Goal: Task Accomplishment & Management: Use online tool/utility

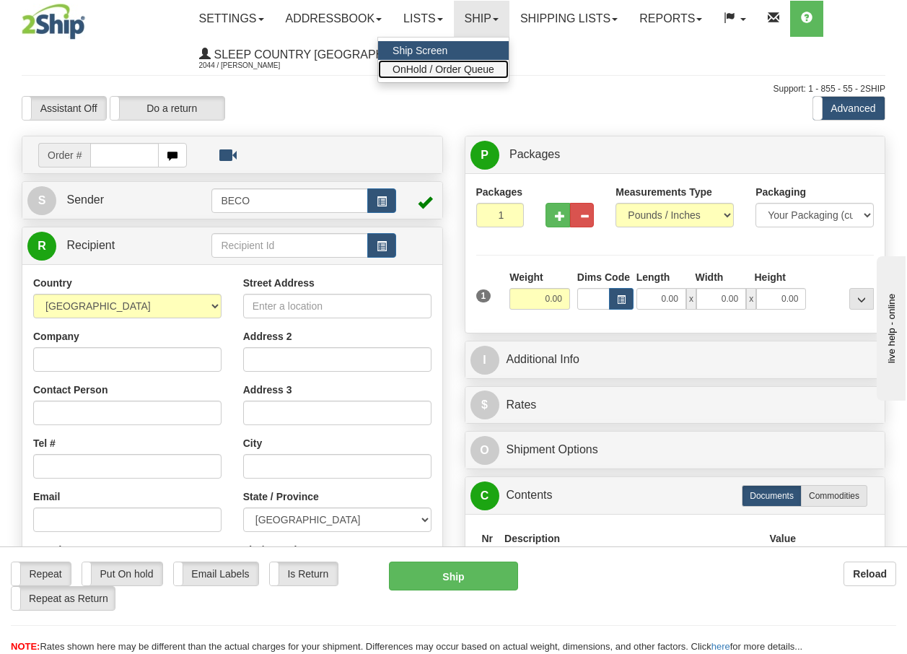
click at [486, 67] on span "OnHold / Order Queue" at bounding box center [444, 70] width 102 height 12
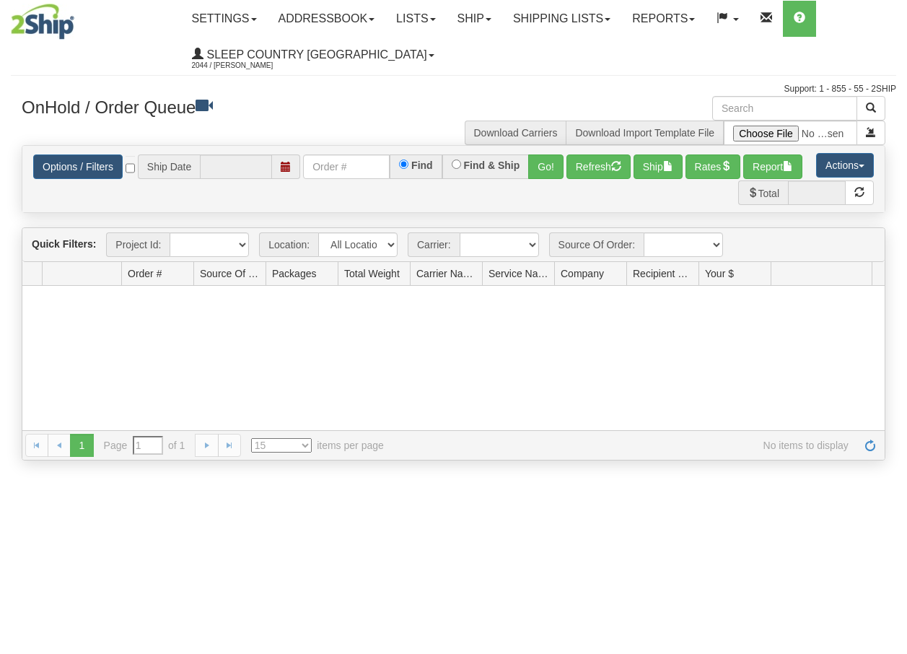
type input "[DATE]"
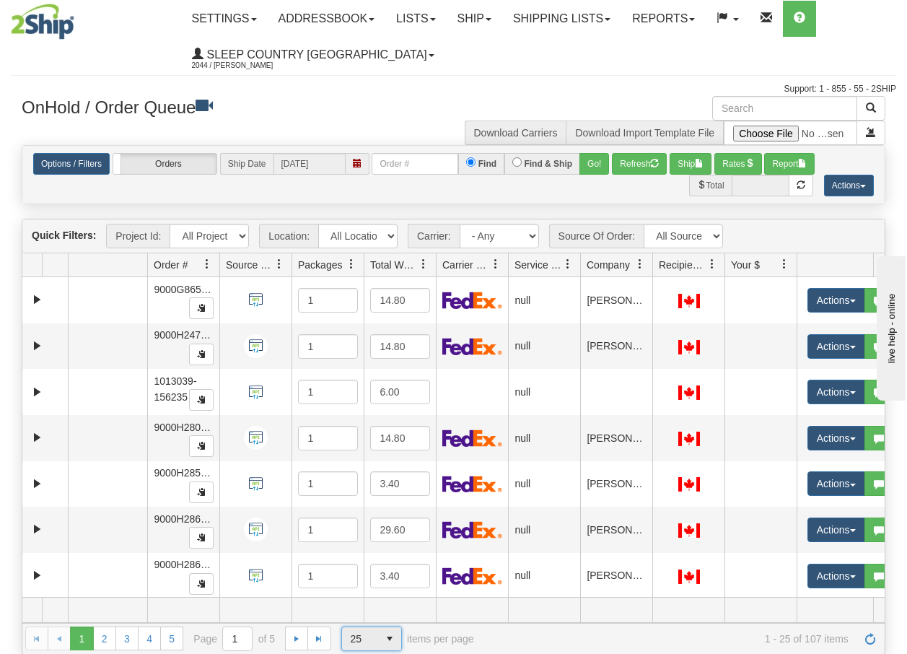
click at [392, 640] on span "select" at bounding box center [389, 638] width 23 height 23
click at [356, 615] on span "100" at bounding box center [355, 615] width 17 height 14
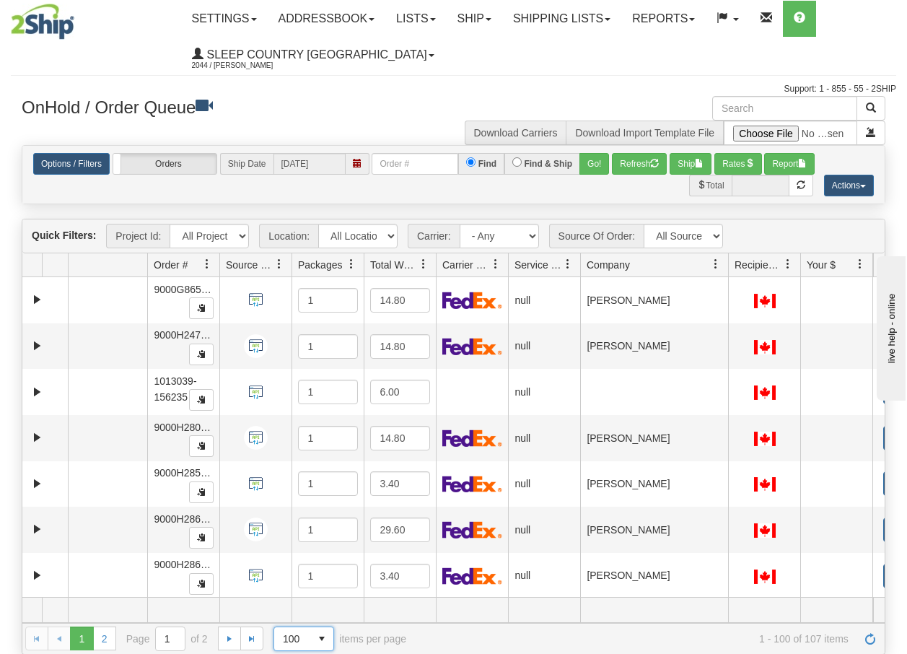
drag, startPoint x: 652, startPoint y: 271, endPoint x: 730, endPoint y: 274, distance: 78.0
click at [730, 274] on div "Aggregation Group Id Id Location Request Id Reply Id Order # Source Of Order Pa…" at bounding box center [448, 264] width 852 height 23
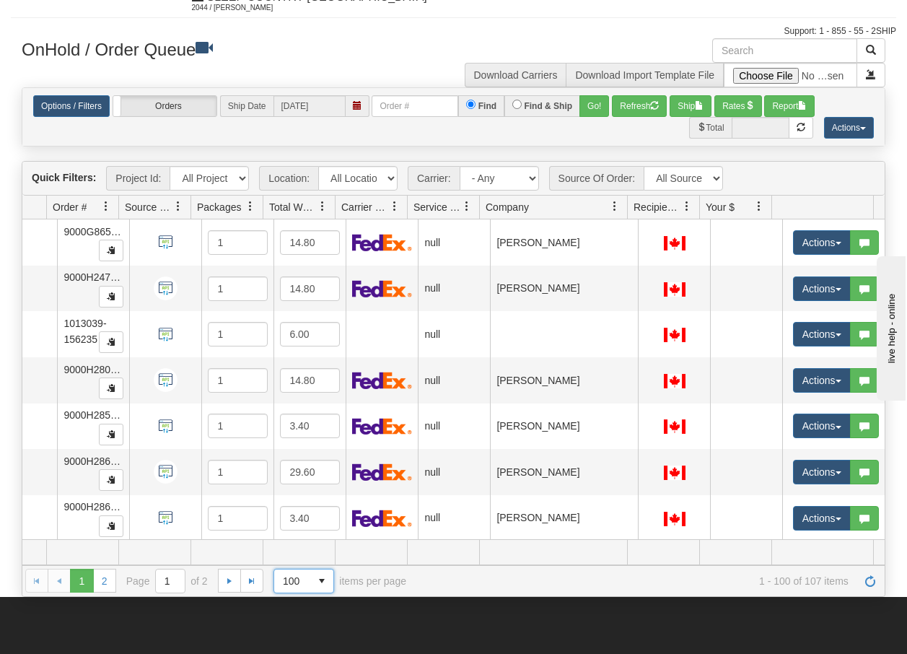
scroll to position [87, 0]
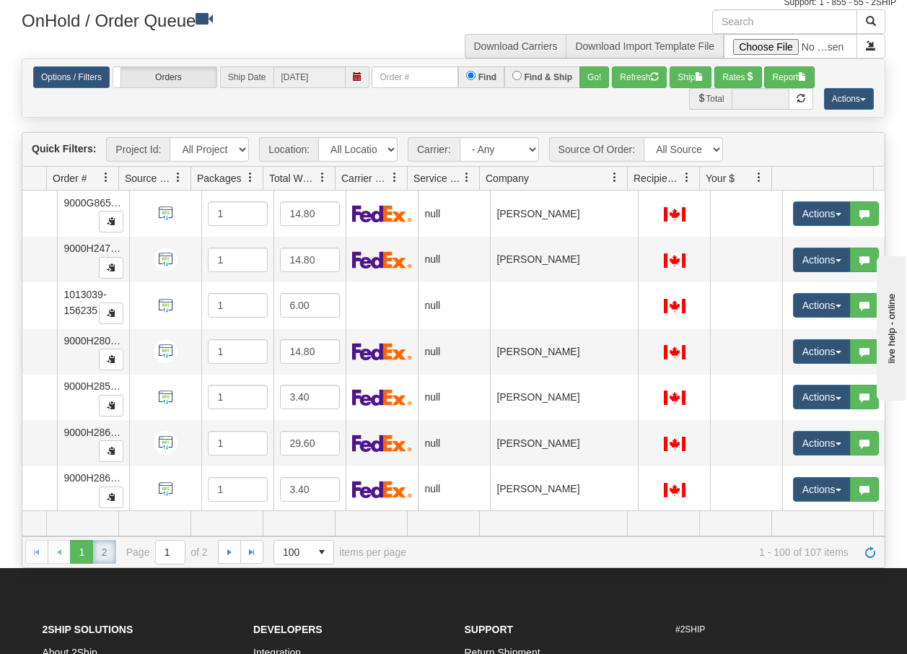
click at [103, 559] on link "2" at bounding box center [104, 551] width 23 height 23
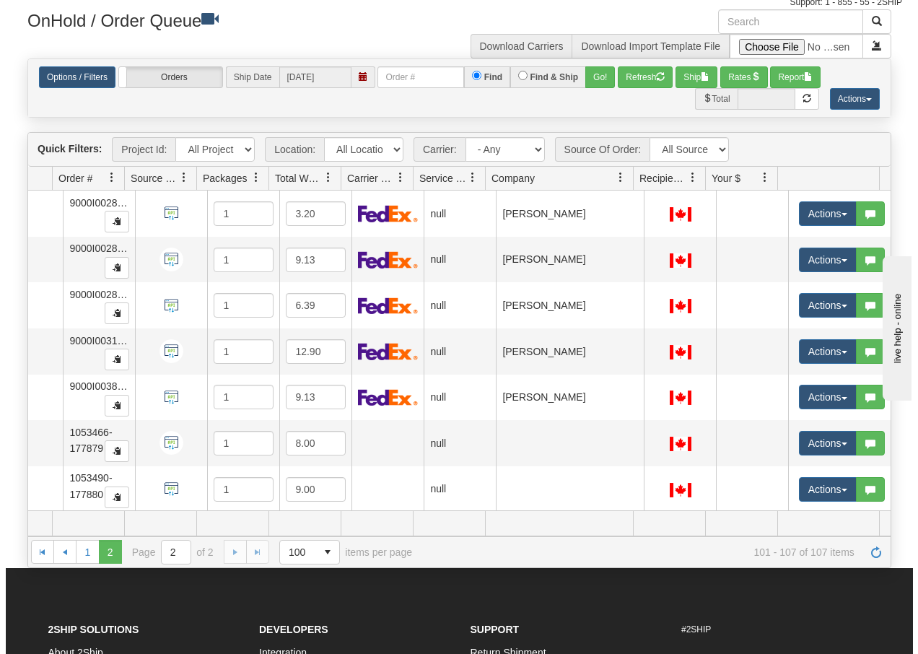
scroll to position [12, 101]
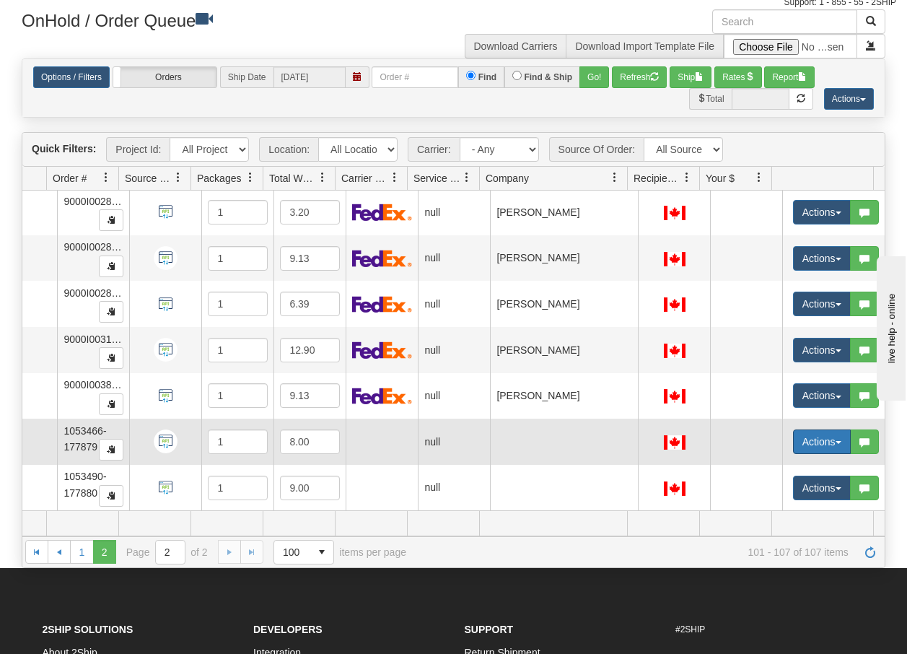
click at [836, 441] on span "button" at bounding box center [839, 442] width 6 height 3
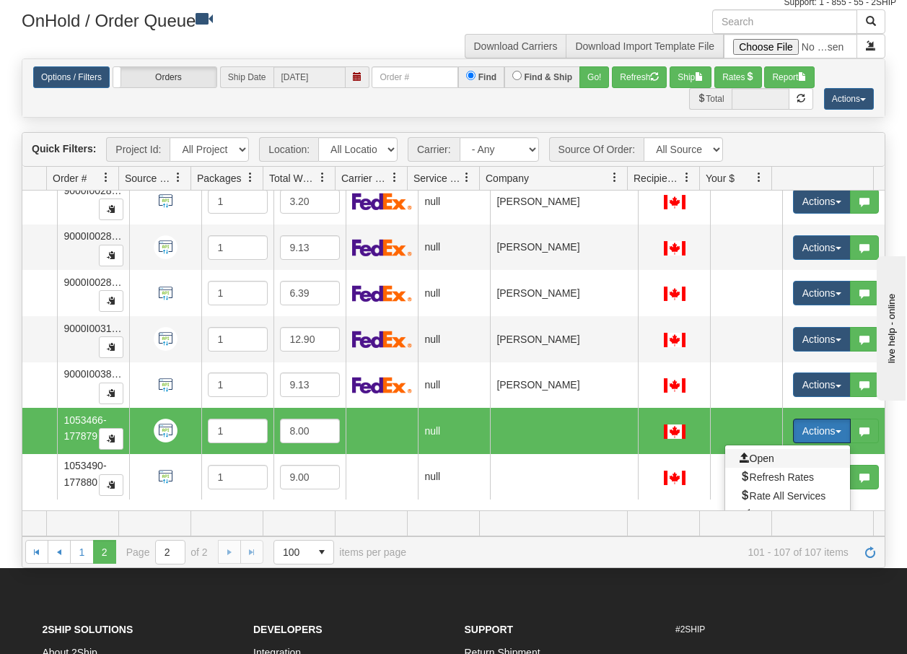
click at [740, 460] on span "Open" at bounding box center [757, 459] width 35 height 12
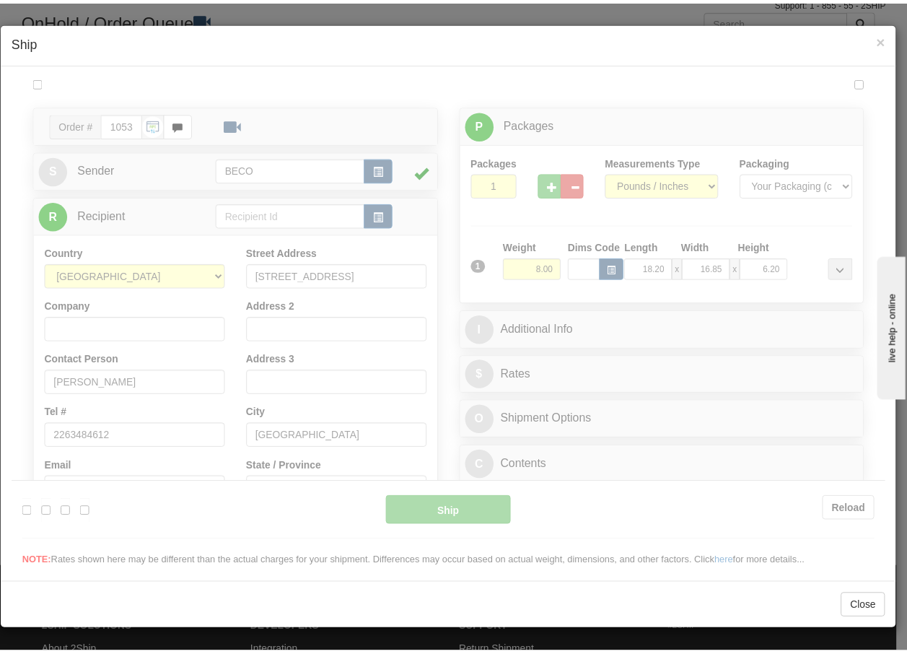
scroll to position [0, 0]
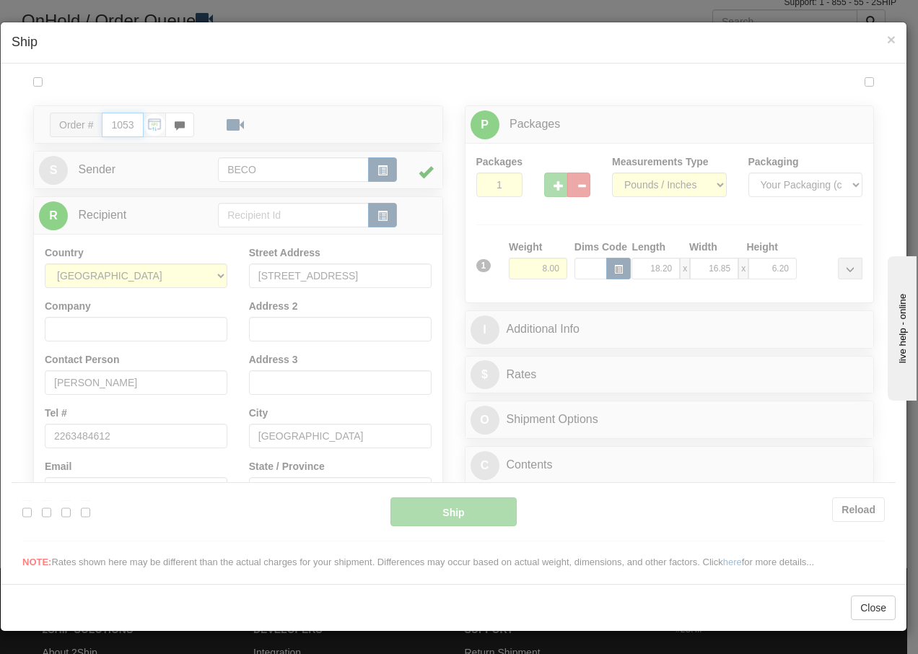
type input "08:17"
type input "16:00"
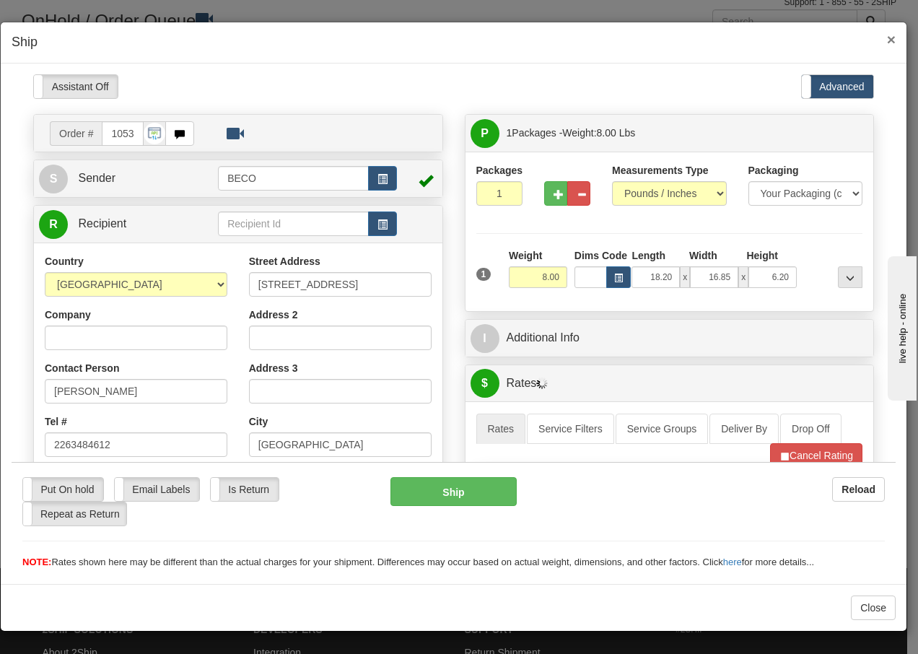
click at [891, 38] on span "×" at bounding box center [891, 39] width 9 height 17
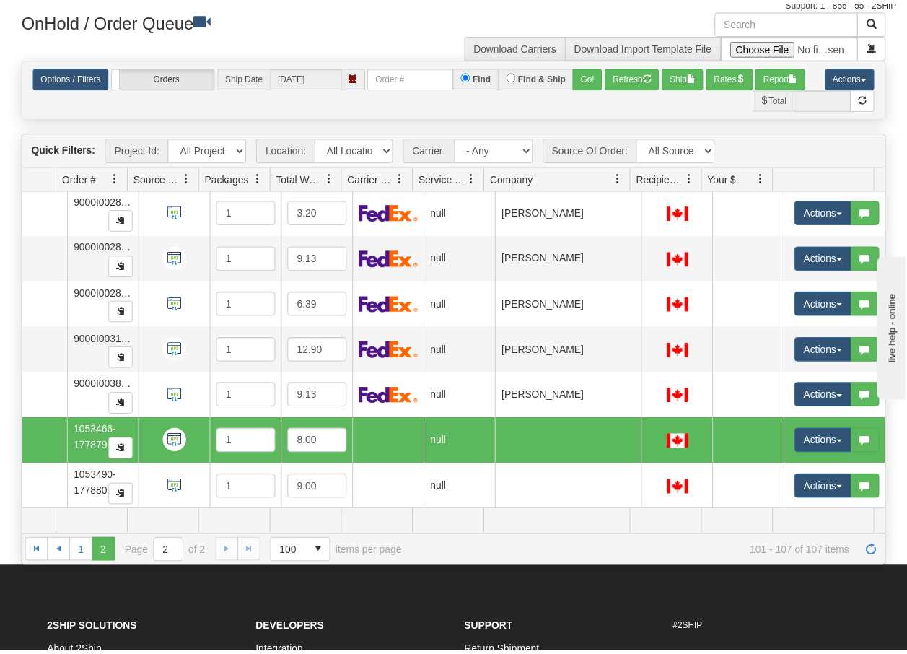
scroll to position [0, 91]
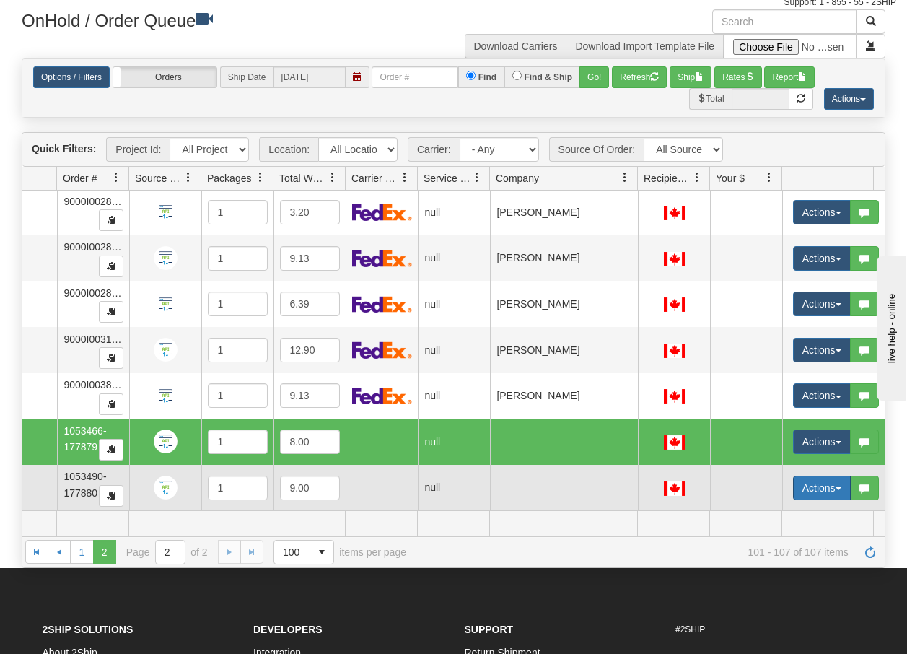
click at [842, 480] on button "Actions" at bounding box center [822, 488] width 58 height 25
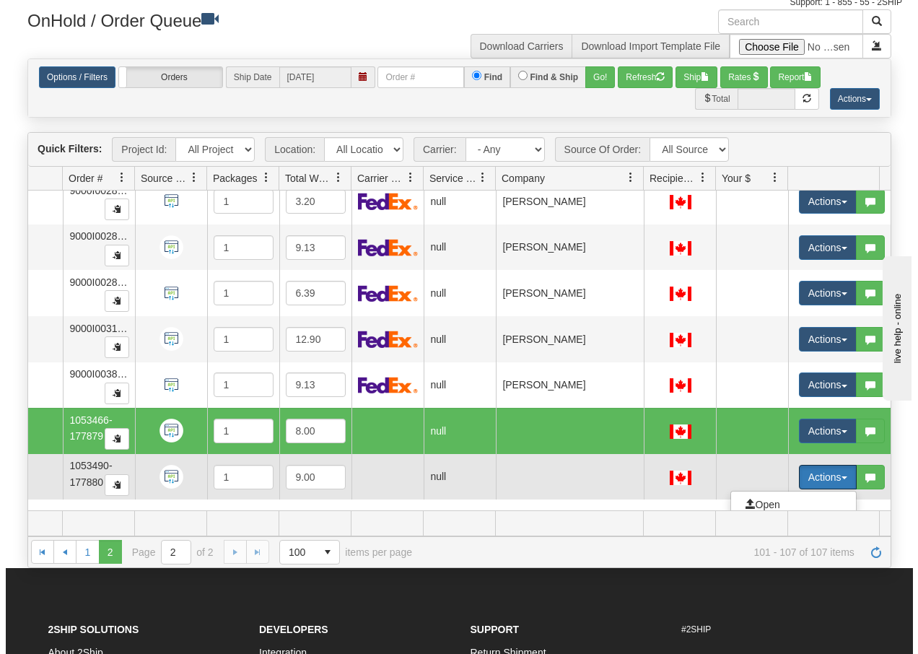
scroll to position [143, 91]
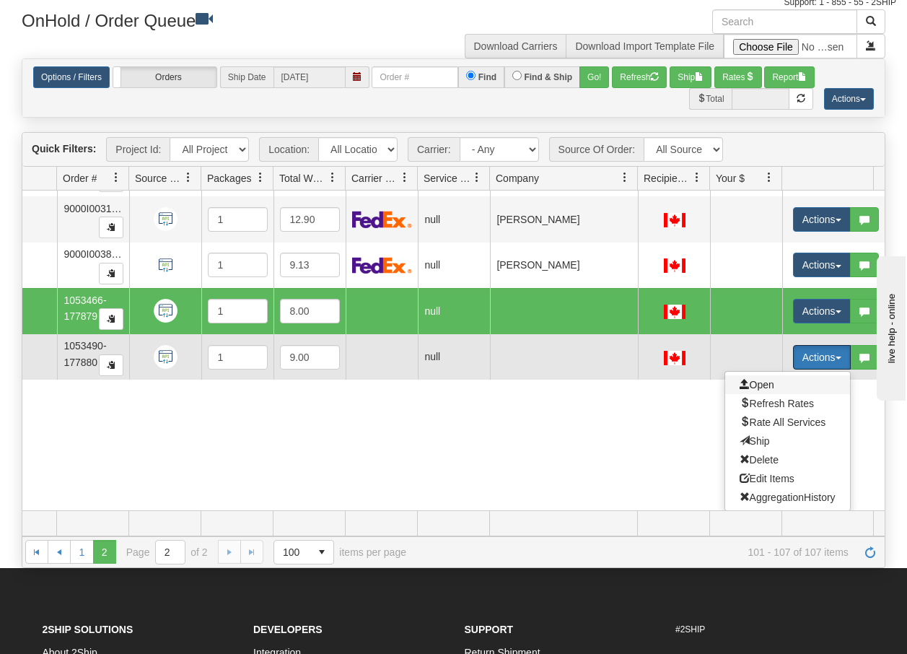
click at [761, 379] on span "Open" at bounding box center [757, 385] width 35 height 12
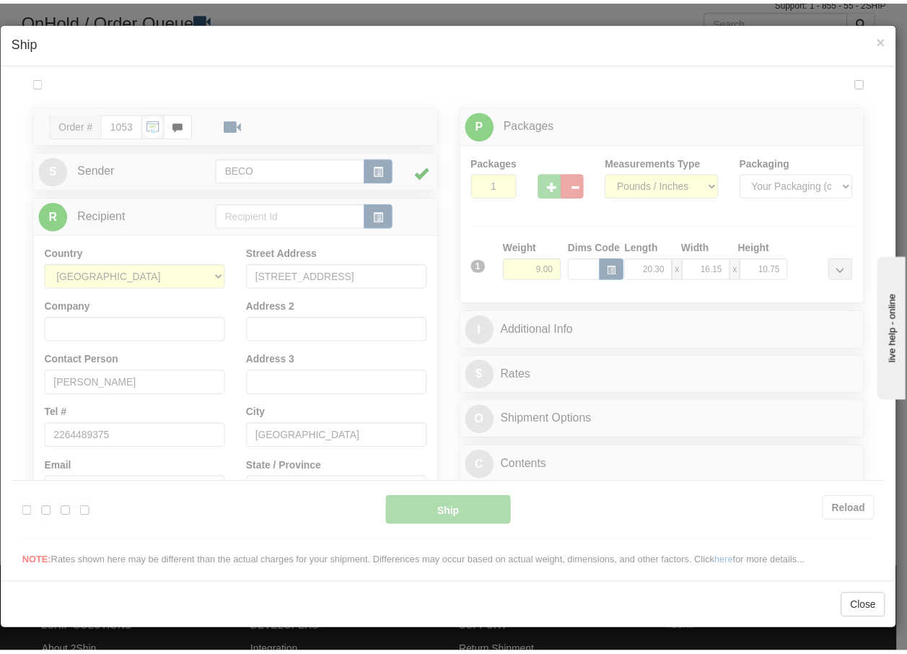
scroll to position [0, 0]
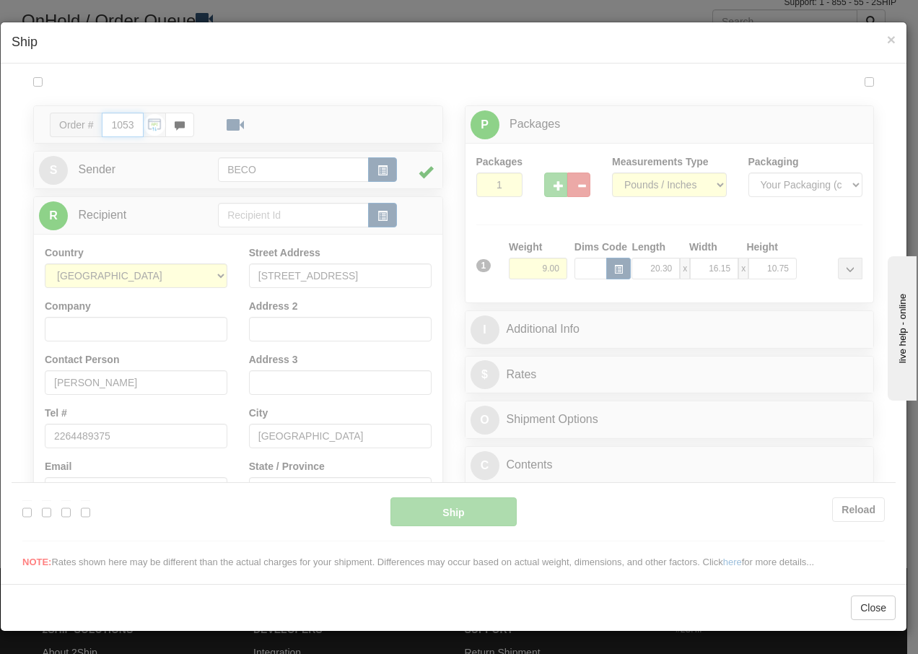
type input "08:18"
type input "16:00"
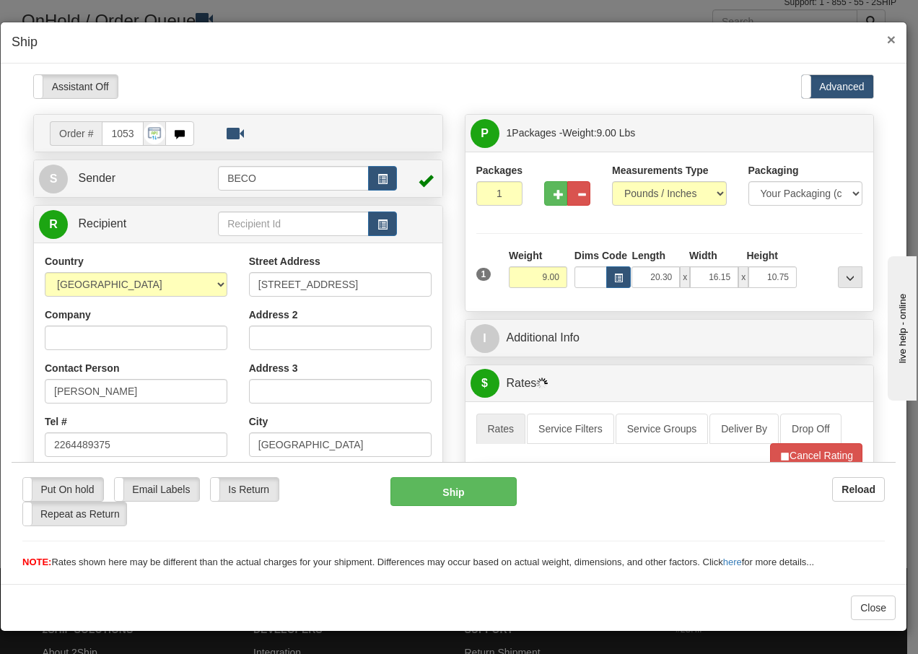
click at [894, 36] on span "×" at bounding box center [891, 39] width 9 height 17
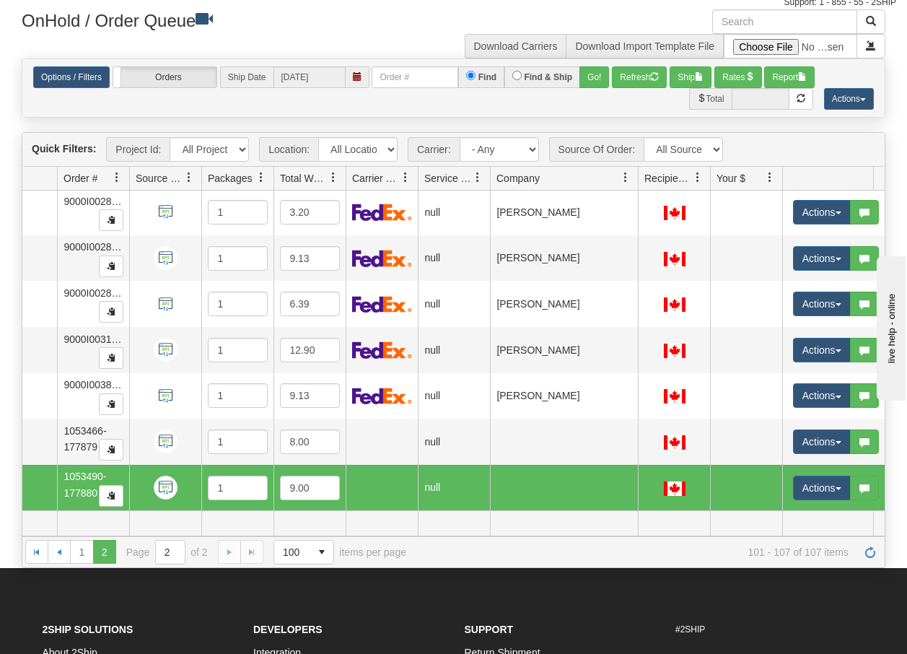
scroll to position [0, 90]
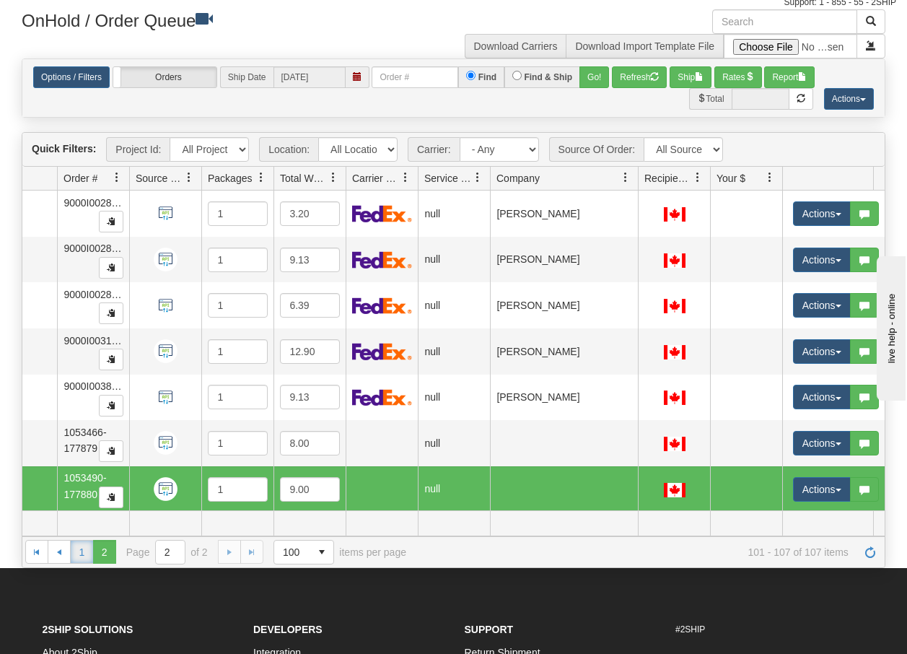
click at [85, 556] on link "1" at bounding box center [81, 551] width 23 height 23
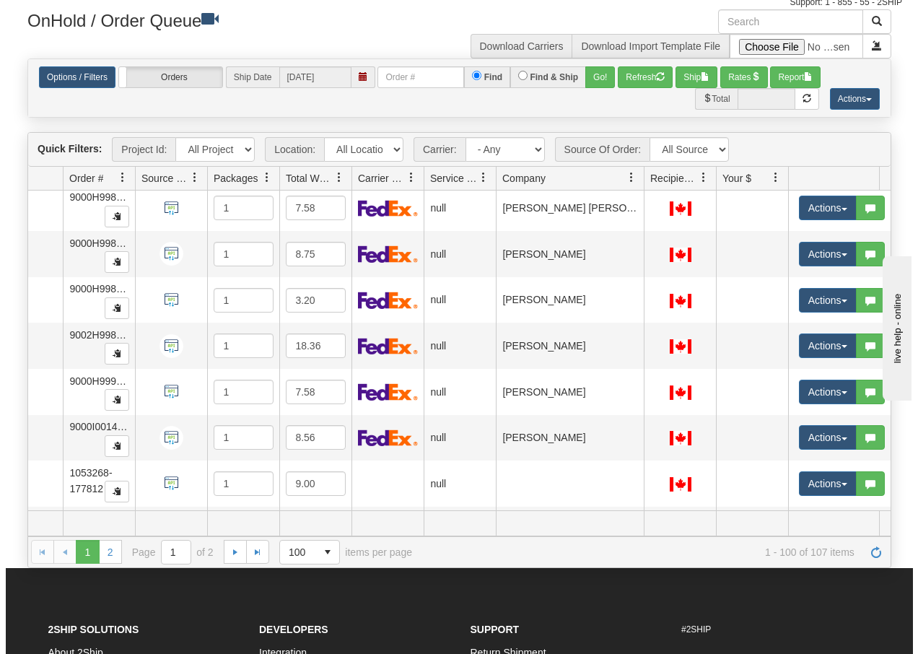
scroll to position [4226, 90]
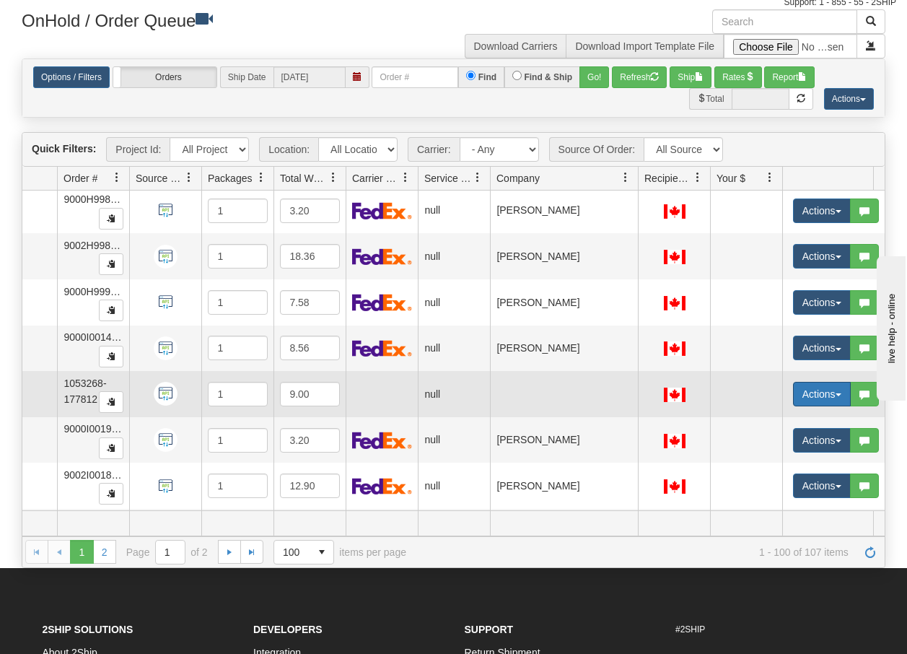
click at [837, 399] on button "Actions" at bounding box center [822, 394] width 58 height 25
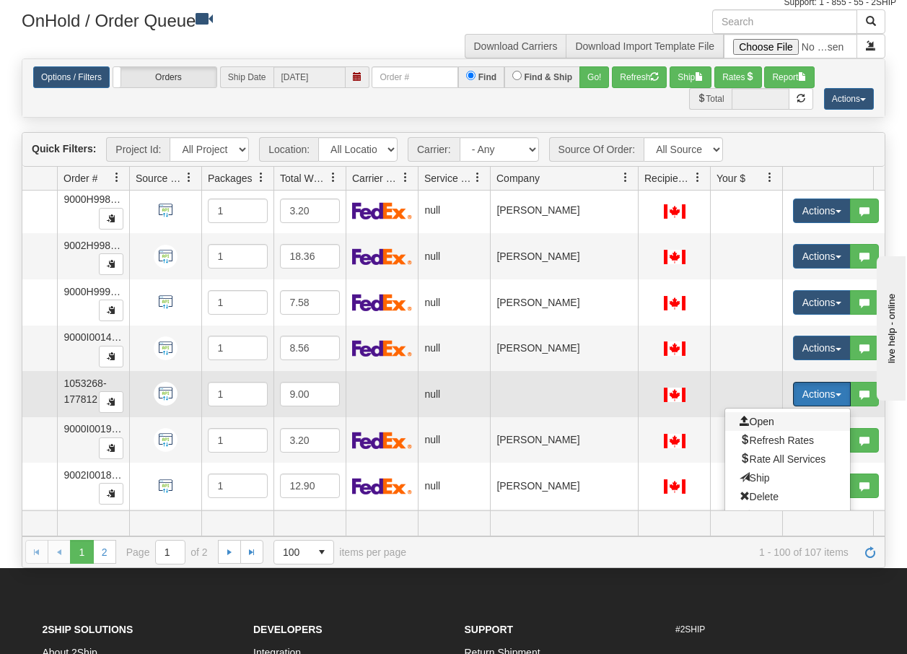
click at [764, 422] on span "Open" at bounding box center [757, 422] width 35 height 12
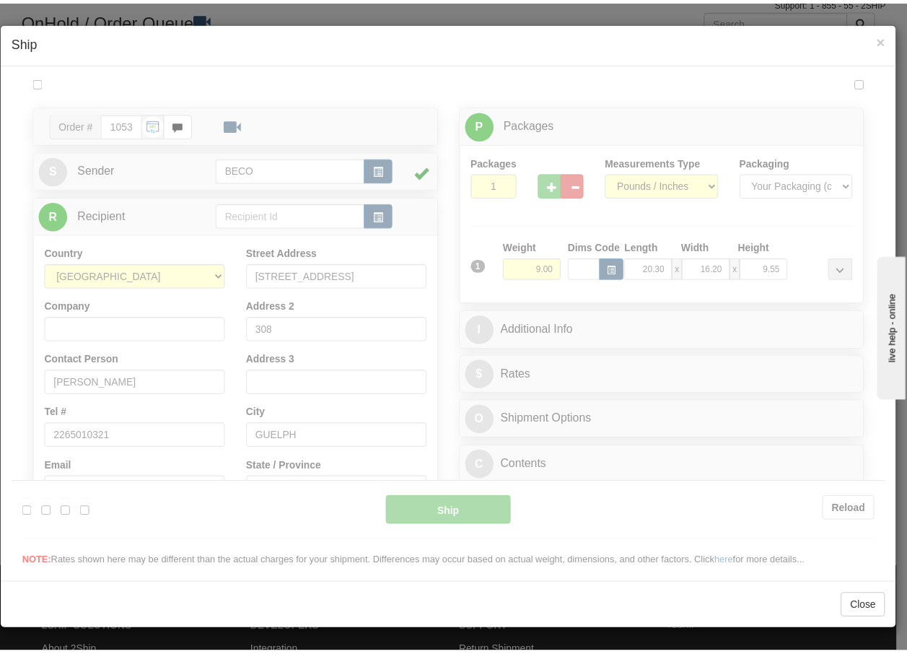
scroll to position [0, 0]
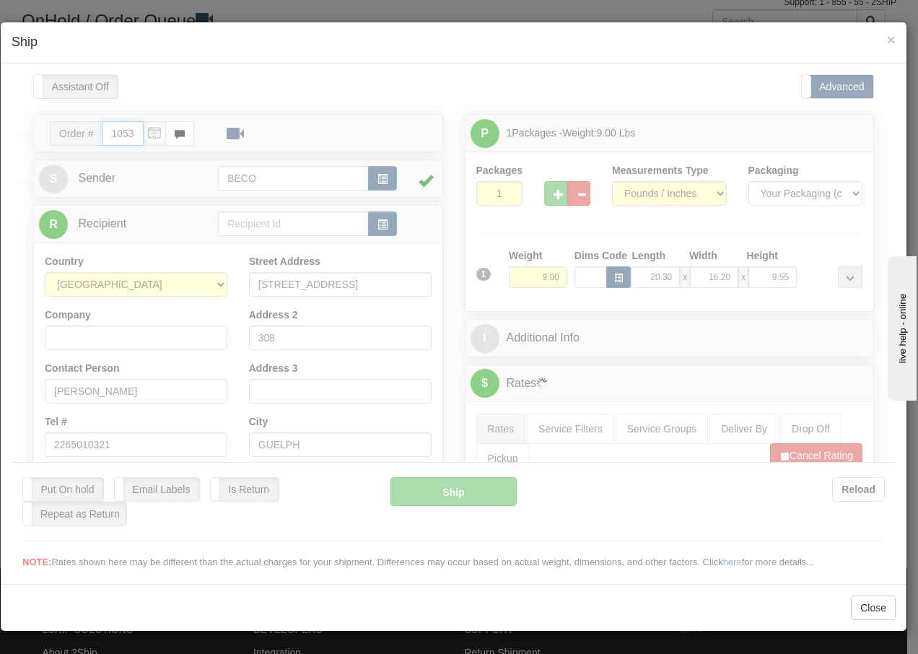
type input "08:18"
type input "16:00"
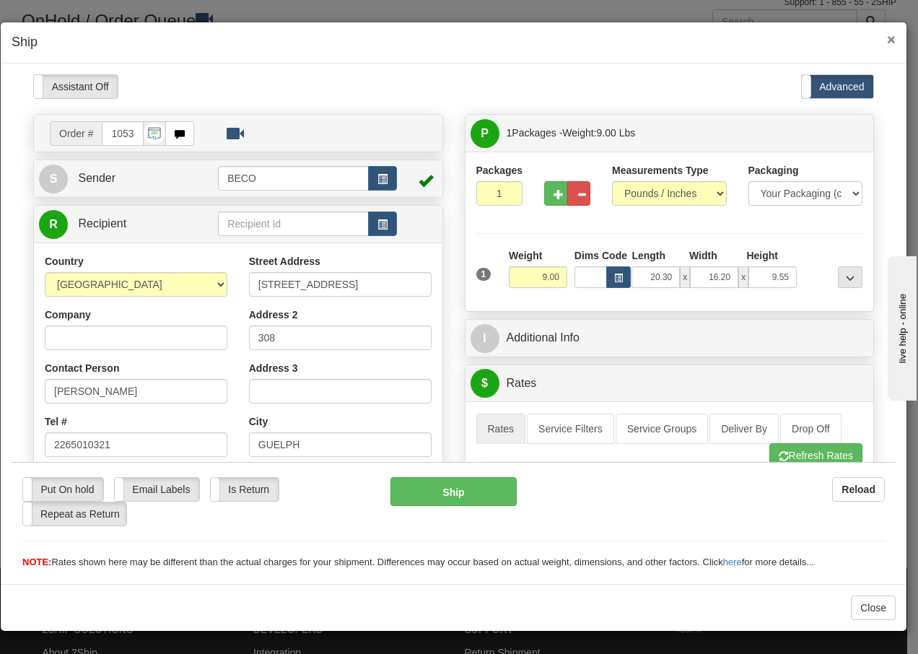
click at [891, 42] on span "×" at bounding box center [891, 39] width 9 height 17
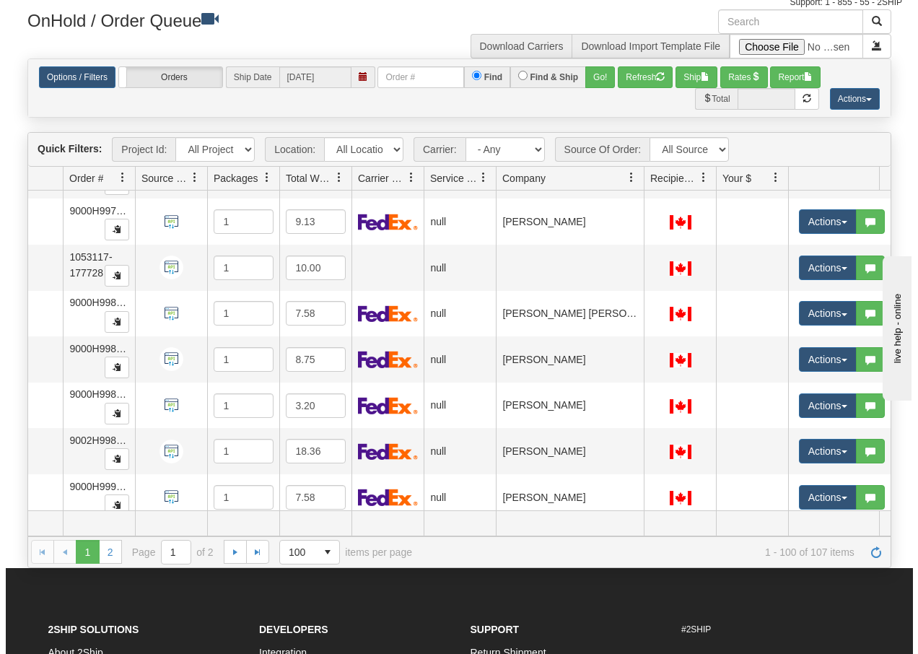
scroll to position [4002, 90]
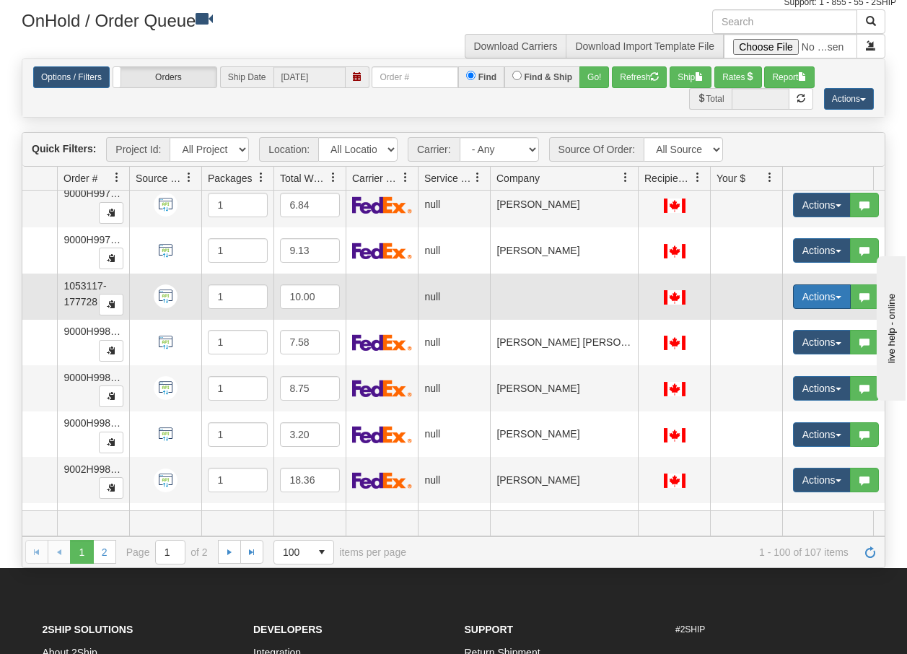
click at [842, 294] on button "Actions" at bounding box center [822, 296] width 58 height 25
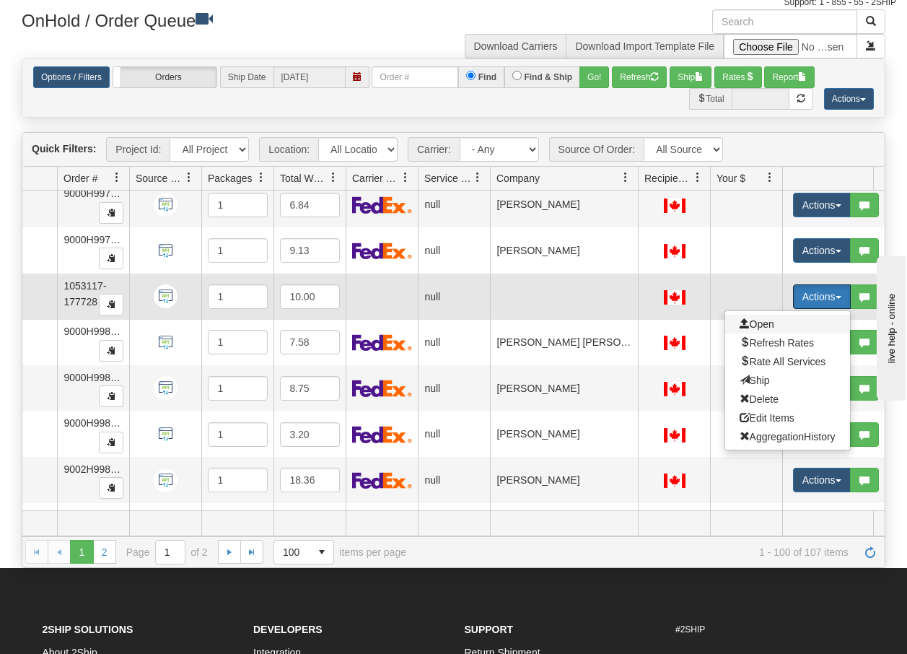
click at [767, 322] on span "Open" at bounding box center [757, 324] width 35 height 12
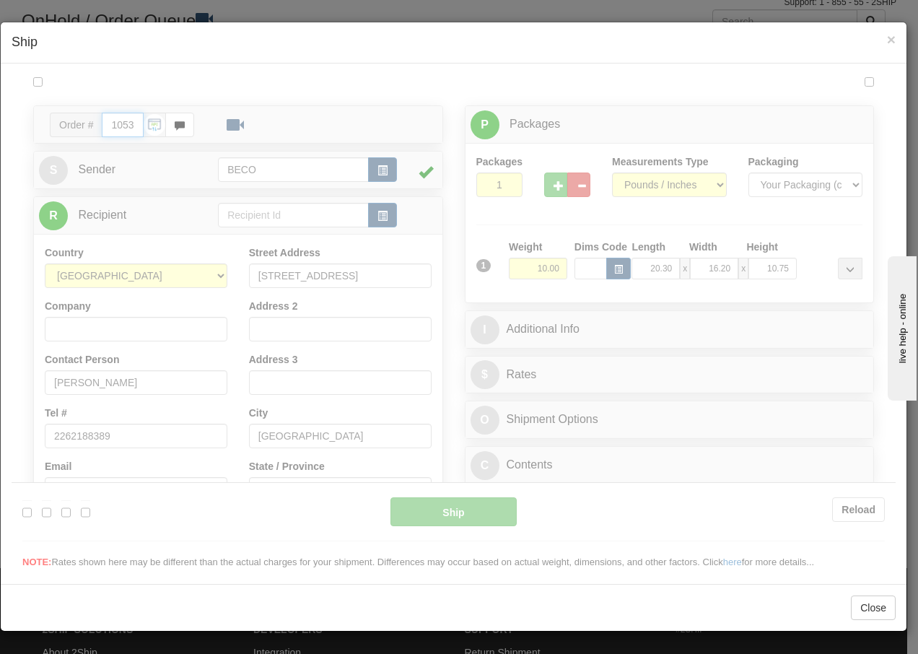
type input "08:18"
type input "16:00"
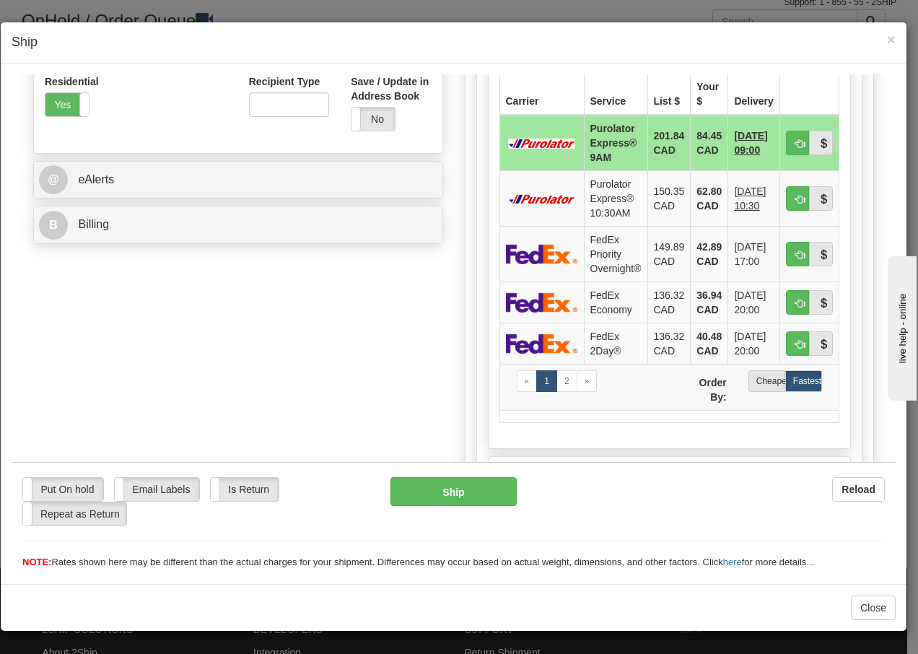
scroll to position [520, 0]
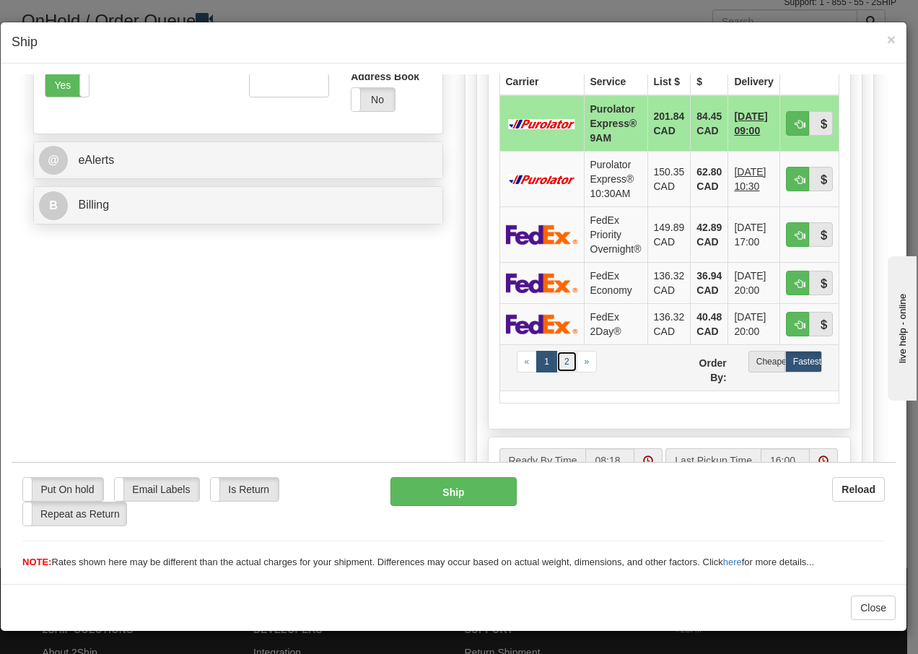
click at [559, 363] on link "2" at bounding box center [567, 361] width 21 height 22
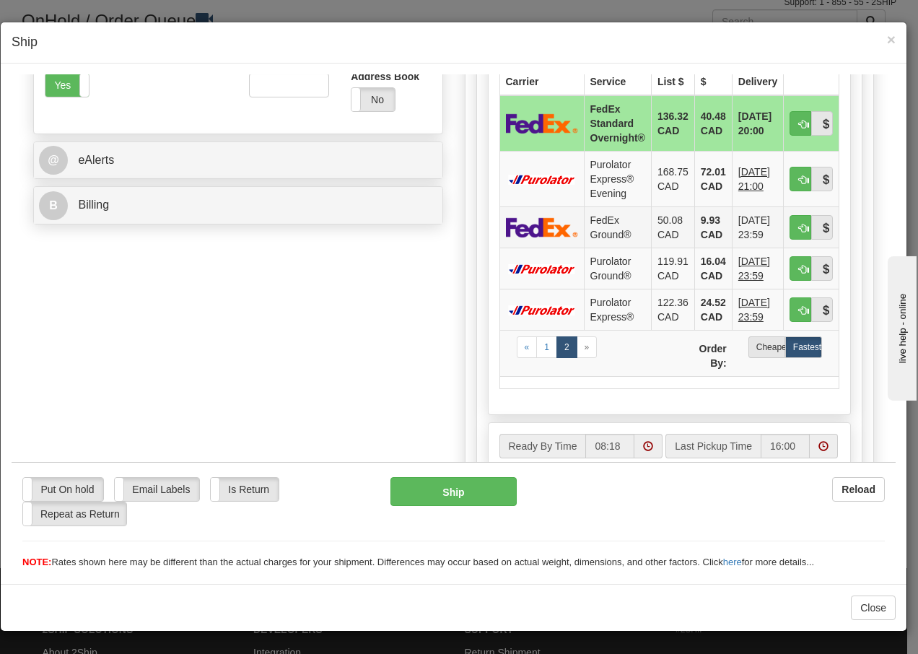
click at [608, 225] on td "FedEx Ground®" at bounding box center [617, 226] width 67 height 41
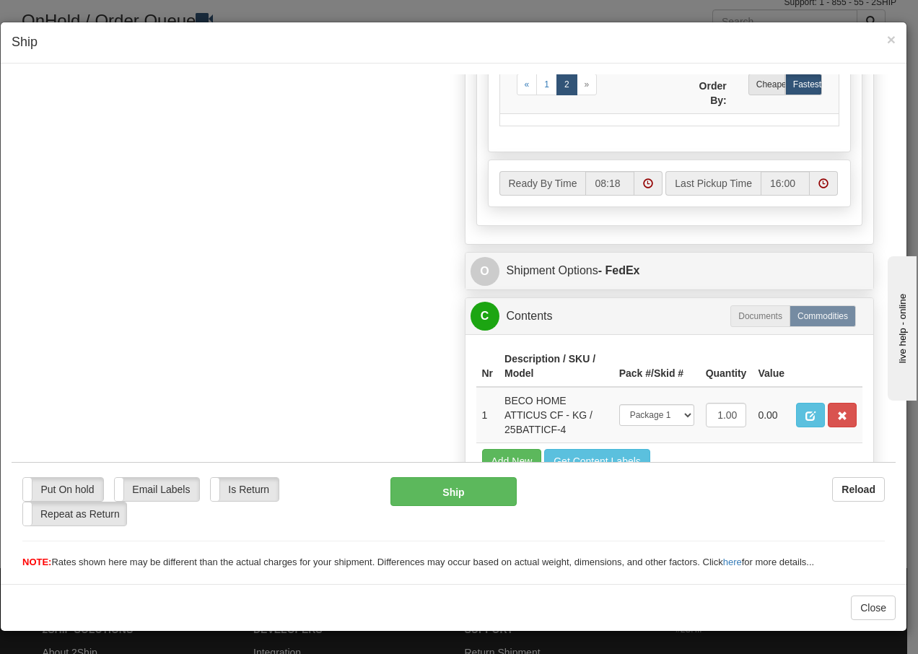
scroll to position [870, 0]
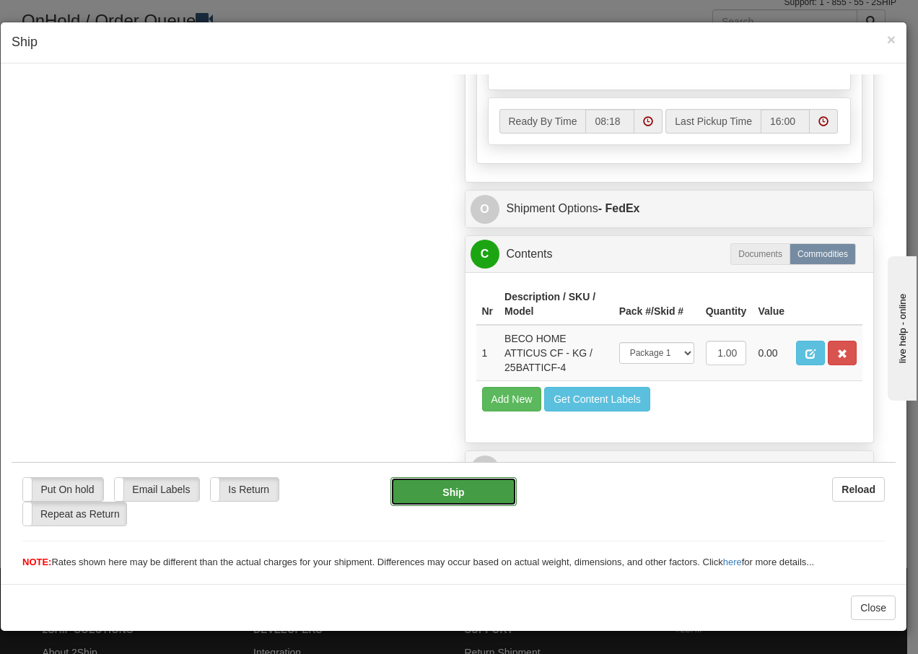
click at [435, 494] on button "Ship" at bounding box center [454, 490] width 126 height 29
type input "92"
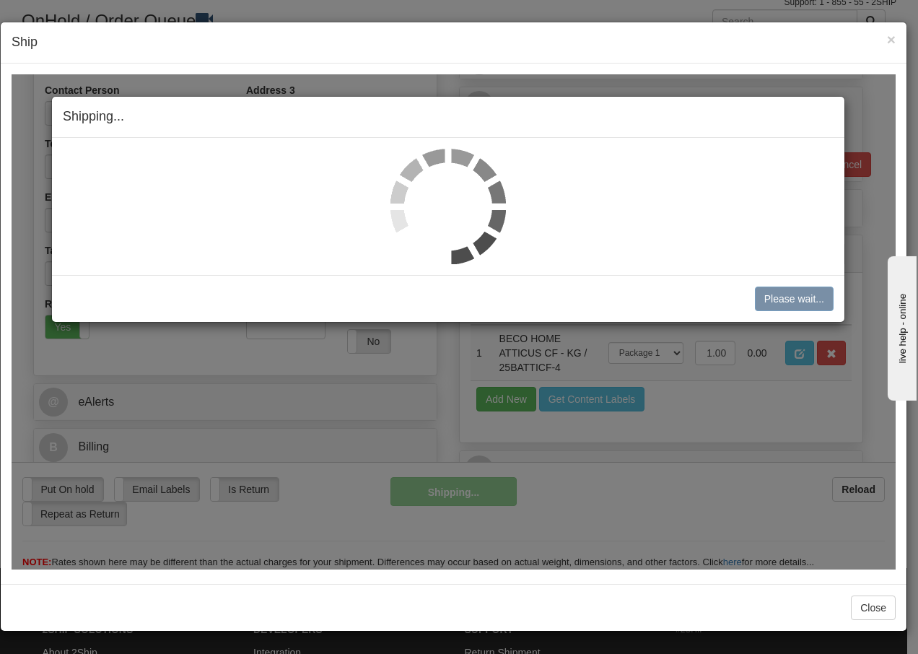
scroll to position [278, 0]
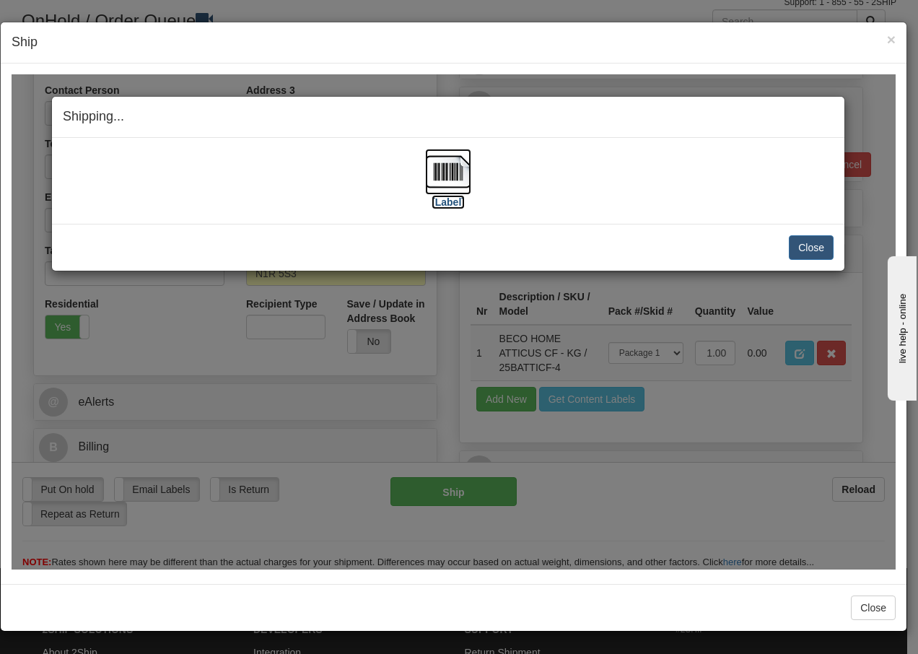
click at [448, 175] on img at bounding box center [448, 171] width 46 height 46
click at [804, 245] on button "Close" at bounding box center [811, 247] width 45 height 25
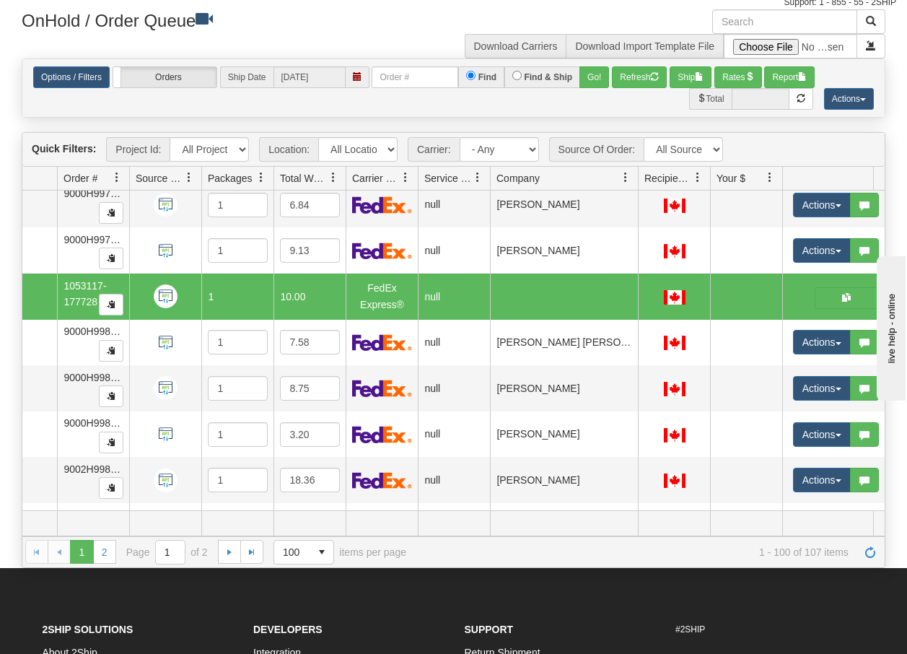
scroll to position [0, 0]
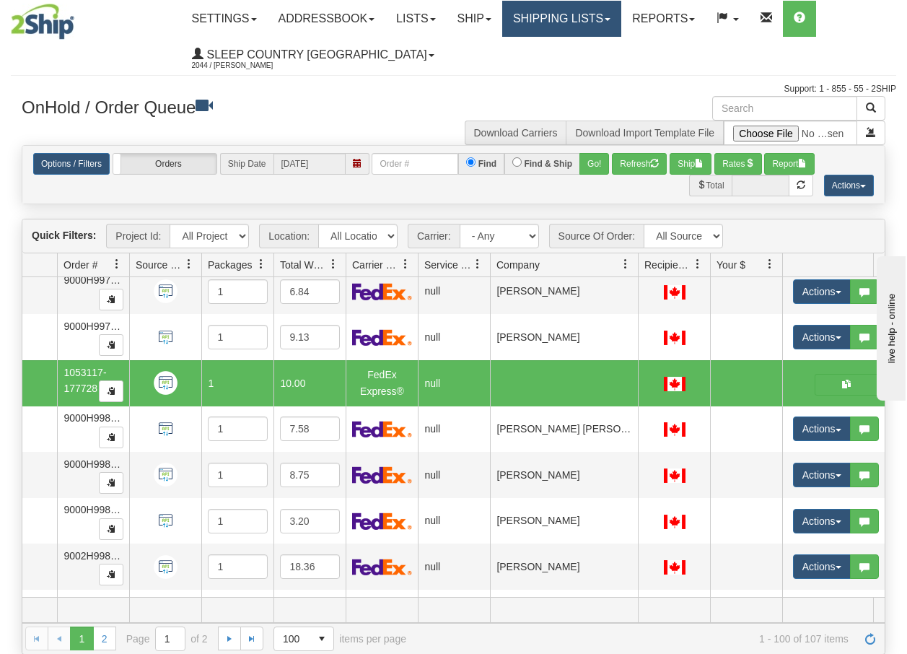
click at [567, 20] on link "Shipping lists" at bounding box center [561, 19] width 119 height 36
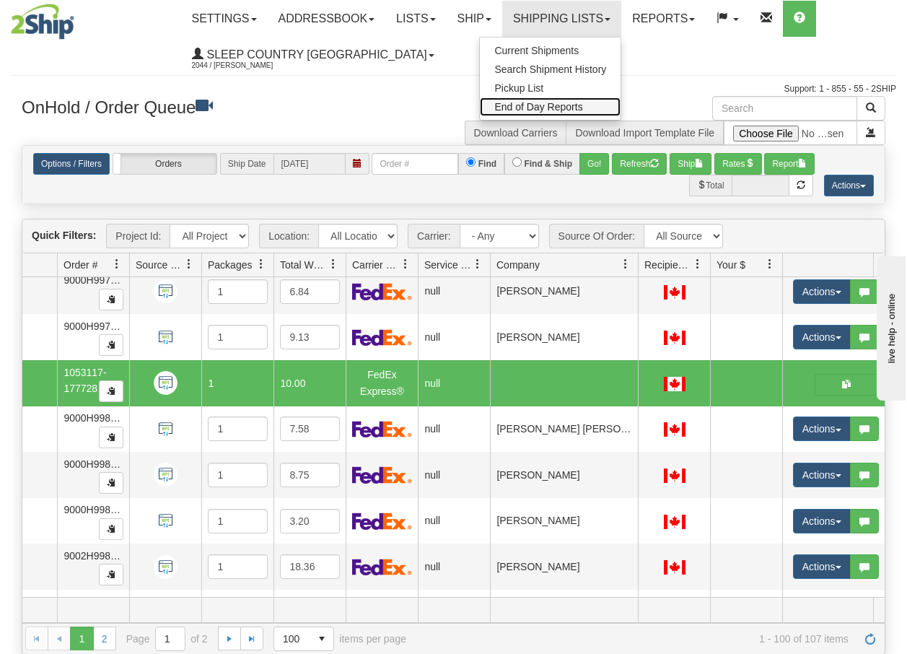
click at [535, 108] on span "End of Day Reports" at bounding box center [538, 107] width 88 height 12
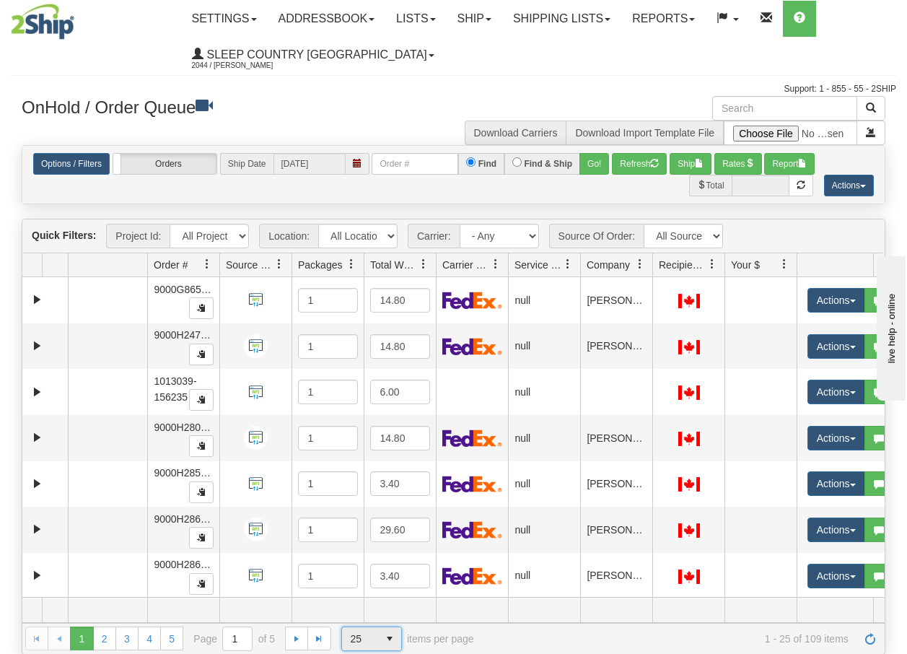
click at [389, 640] on span "select" at bounding box center [389, 638] width 23 height 23
click at [360, 613] on span "100" at bounding box center [355, 615] width 17 height 14
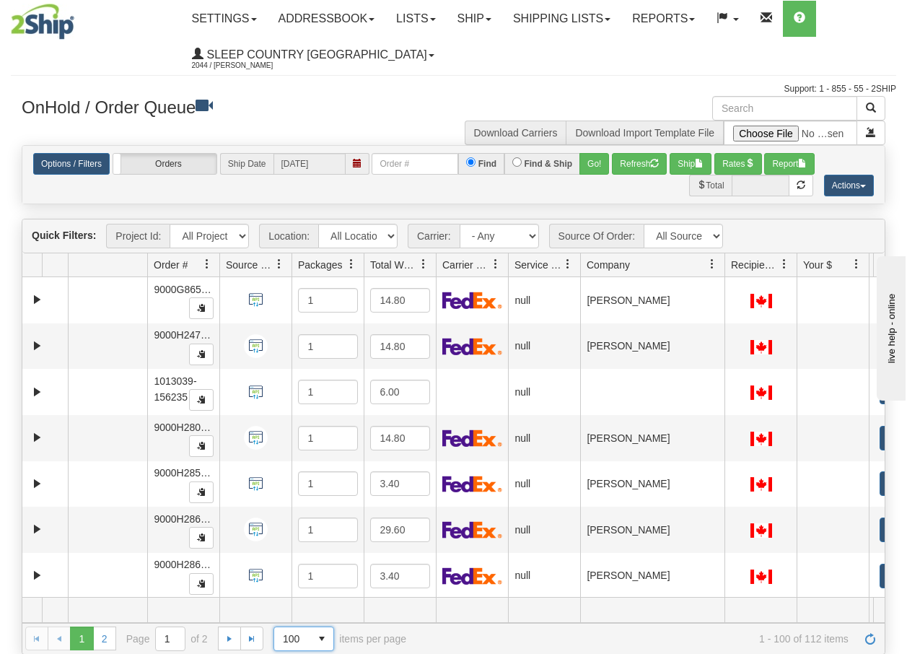
drag, startPoint x: 650, startPoint y: 274, endPoint x: 740, endPoint y: 275, distance: 89.5
click at [740, 275] on div "Aggregation Group Id Id Location Request Id Reply Id Order # Source Of Order Pa…" at bounding box center [448, 264] width 852 height 23
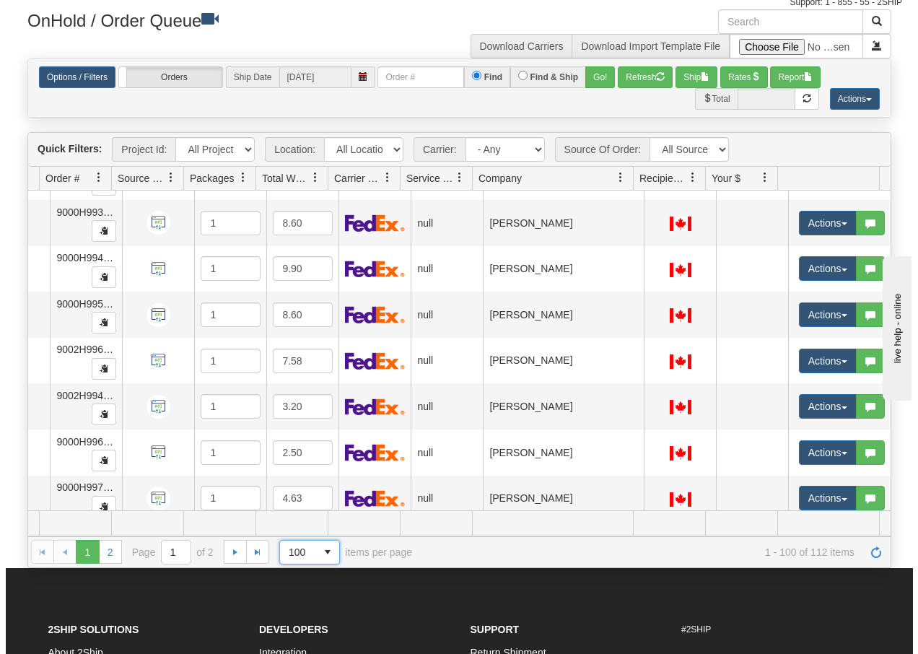
scroll to position [3665, 114]
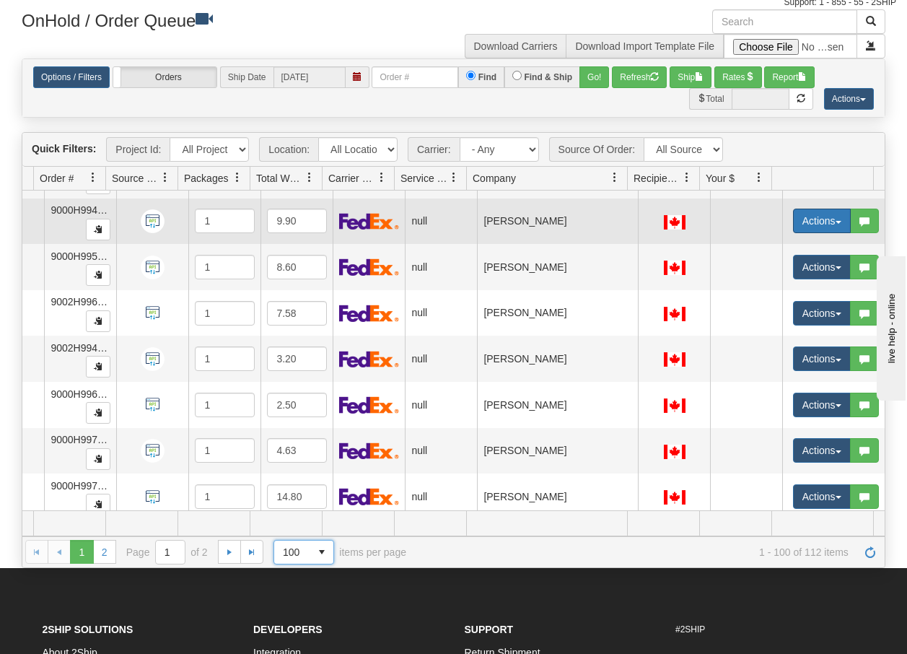
click at [829, 224] on button "Actions" at bounding box center [822, 221] width 58 height 25
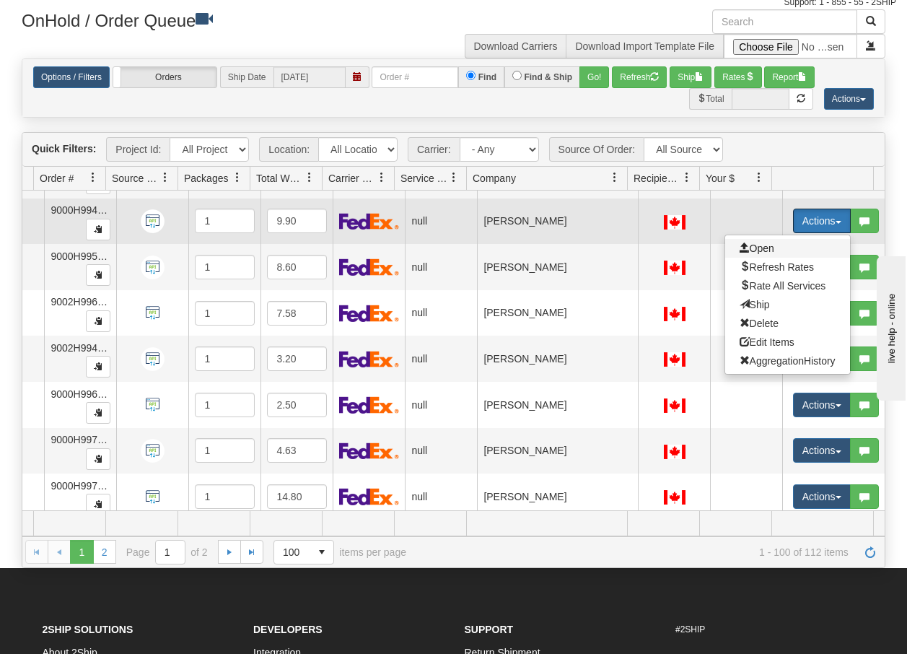
click at [751, 250] on span "Open" at bounding box center [757, 249] width 35 height 12
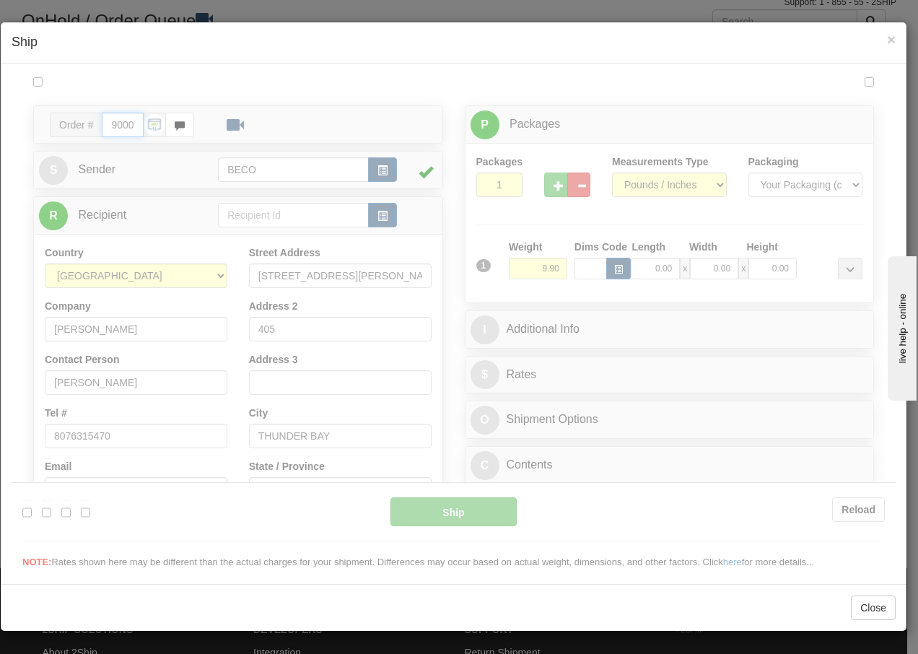
scroll to position [0, 0]
type input "08:33"
type input "16:00"
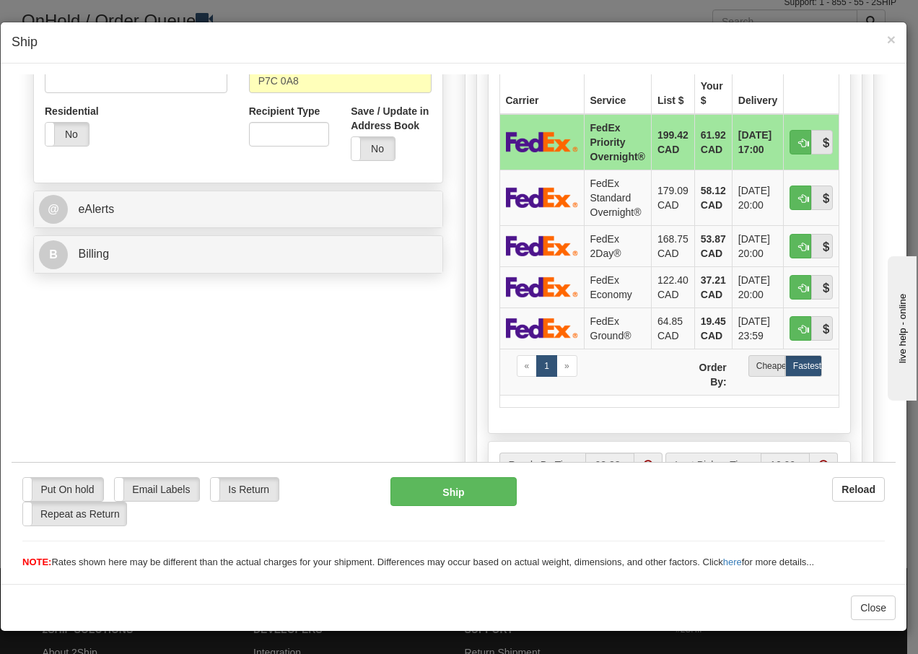
scroll to position [481, 0]
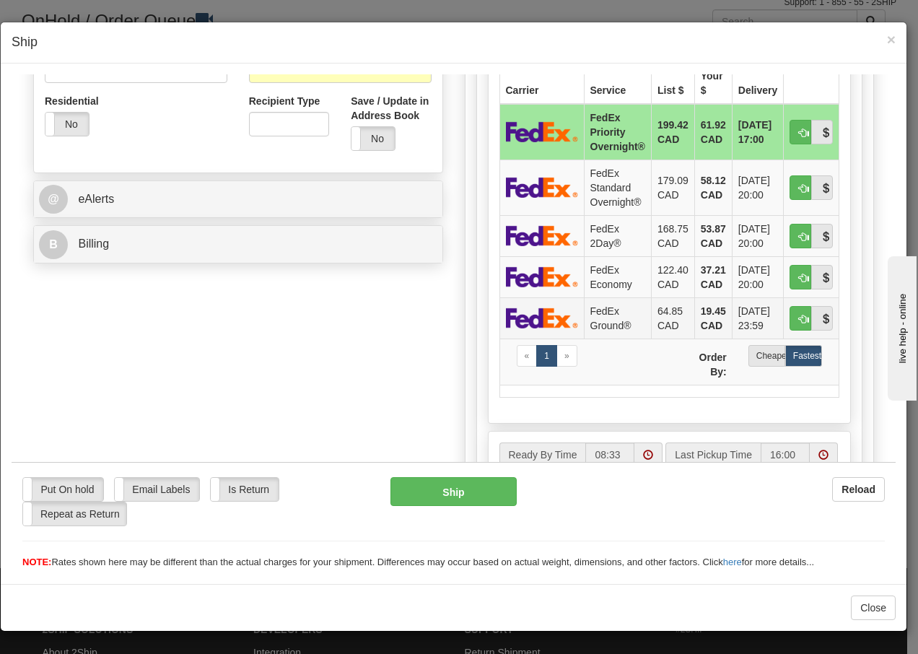
click at [596, 307] on td "FedEx Ground®" at bounding box center [617, 317] width 67 height 41
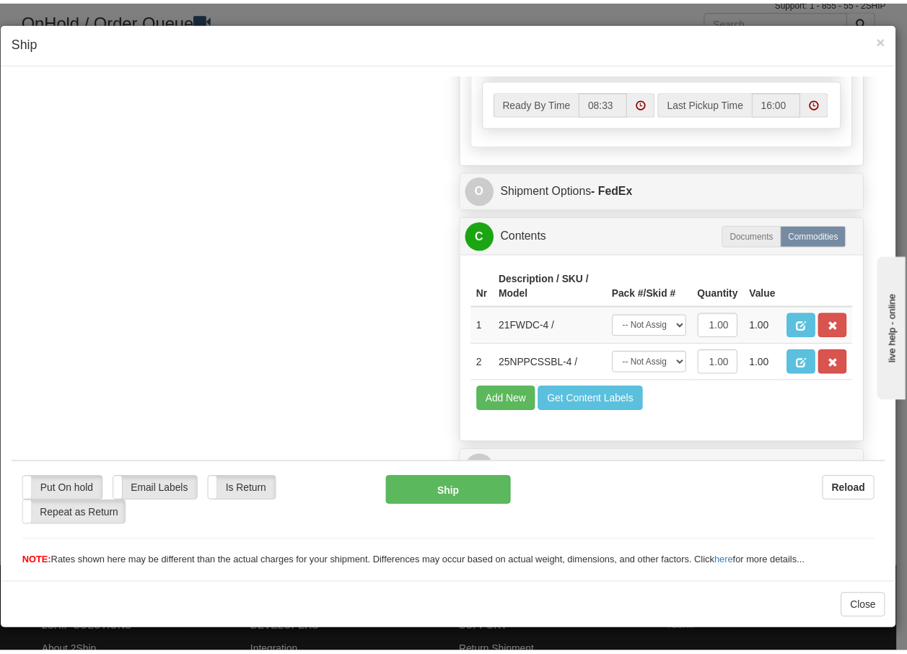
scroll to position [857, 0]
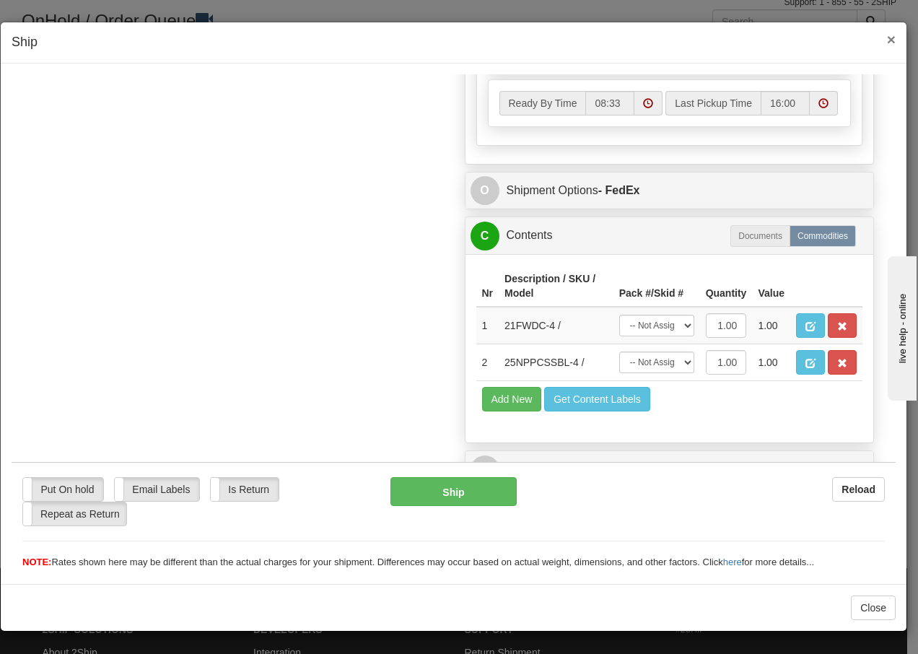
click at [891, 38] on span "×" at bounding box center [891, 39] width 9 height 17
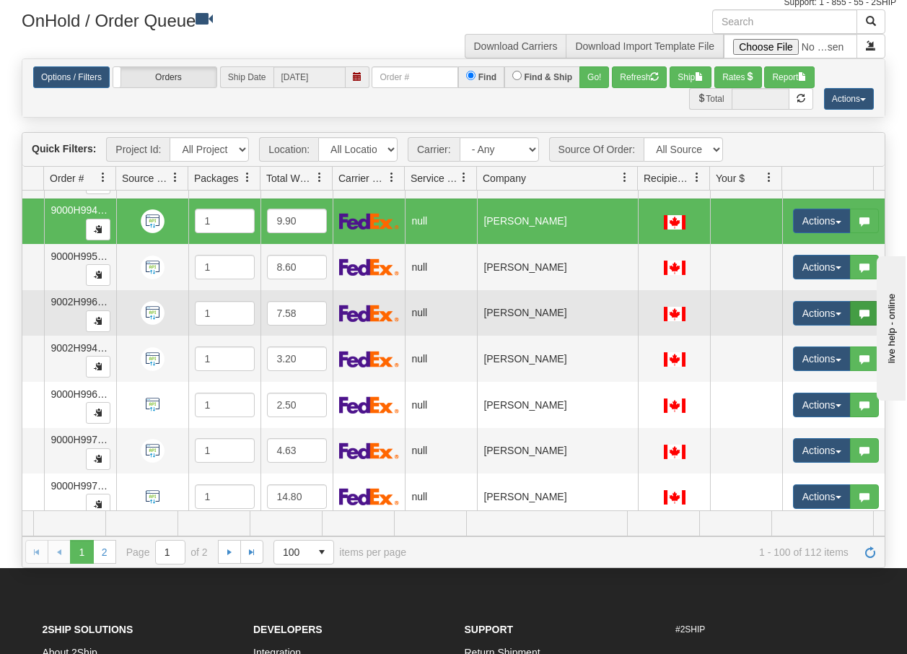
scroll to position [0, 104]
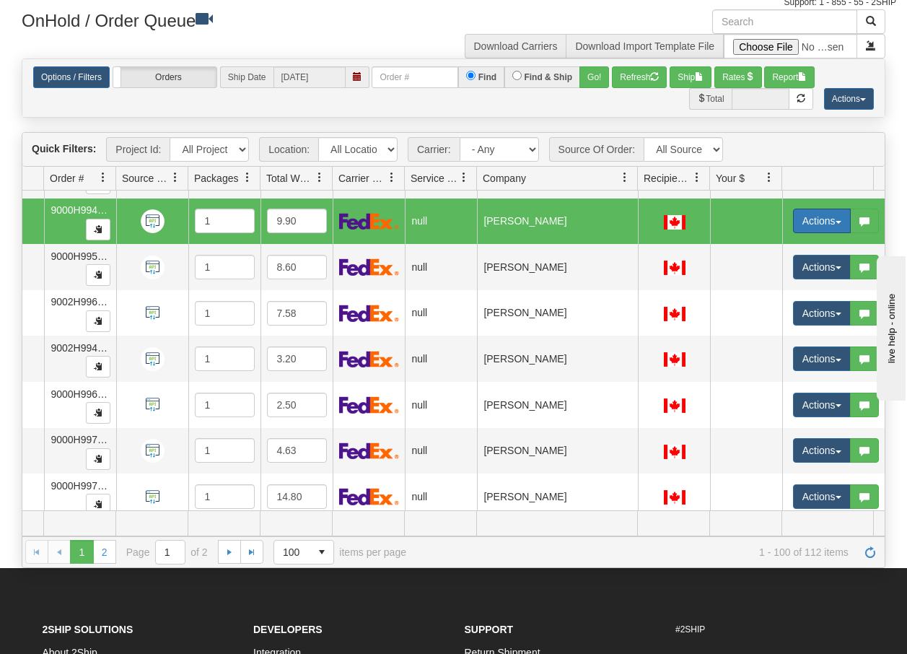
click at [839, 222] on span "button" at bounding box center [839, 222] width 6 height 3
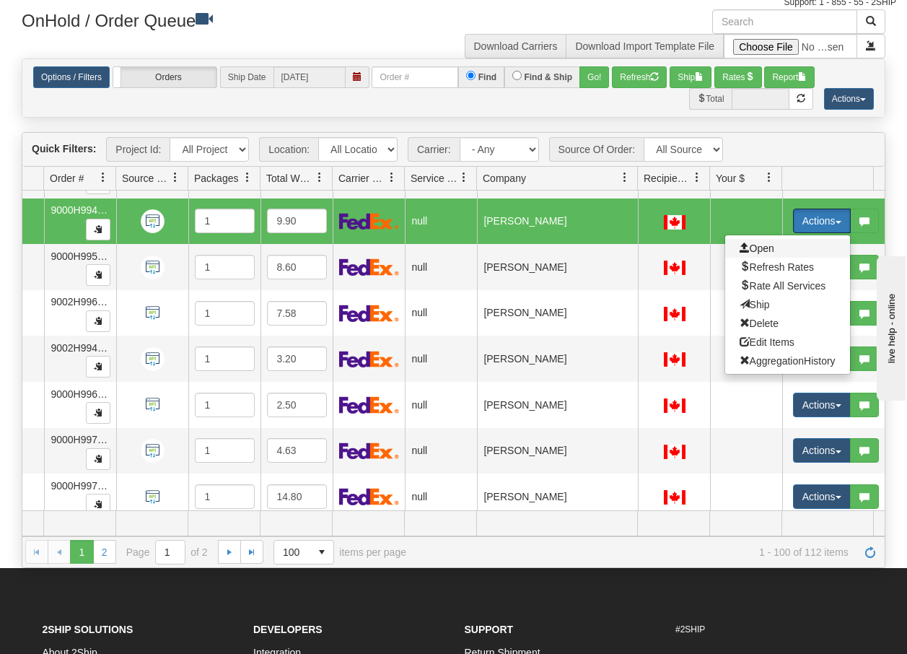
click at [762, 243] on span "Open" at bounding box center [757, 249] width 35 height 12
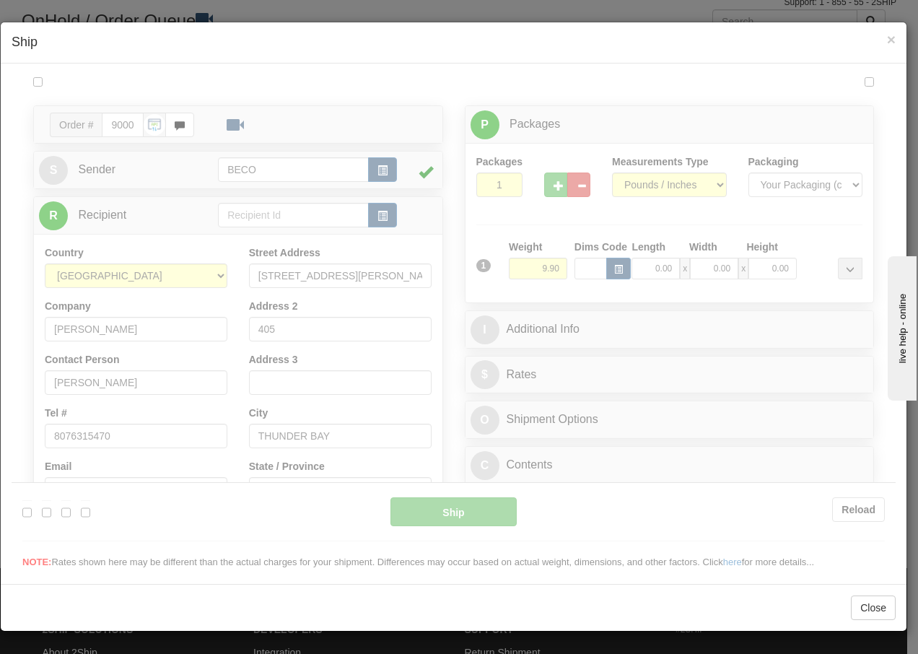
scroll to position [0, 0]
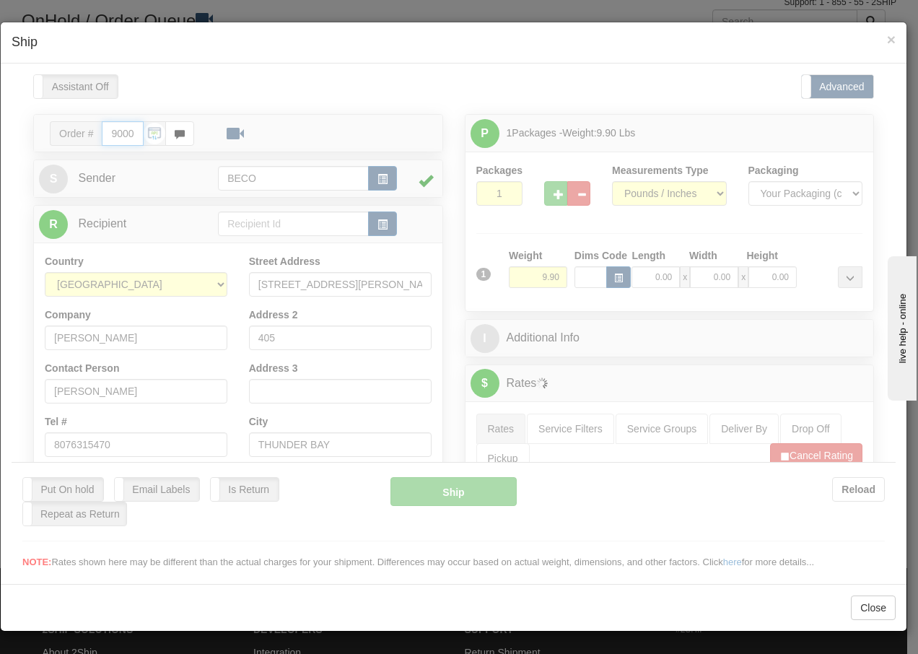
type input "08:34"
type input "16:00"
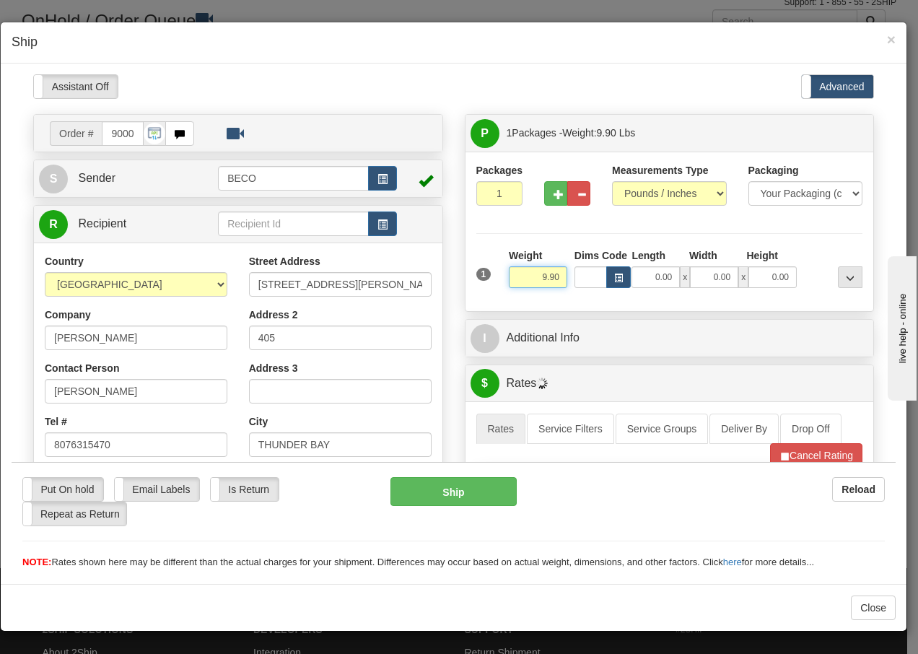
drag, startPoint x: 533, startPoint y: 276, endPoint x: 697, endPoint y: 302, distance: 166.5
click at [697, 302] on div "Packages 1 1 Measurements Type" at bounding box center [670, 231] width 409 height 160
click at [585, 282] on input "Dims Code" at bounding box center [591, 277] width 32 height 22
type input "6.00"
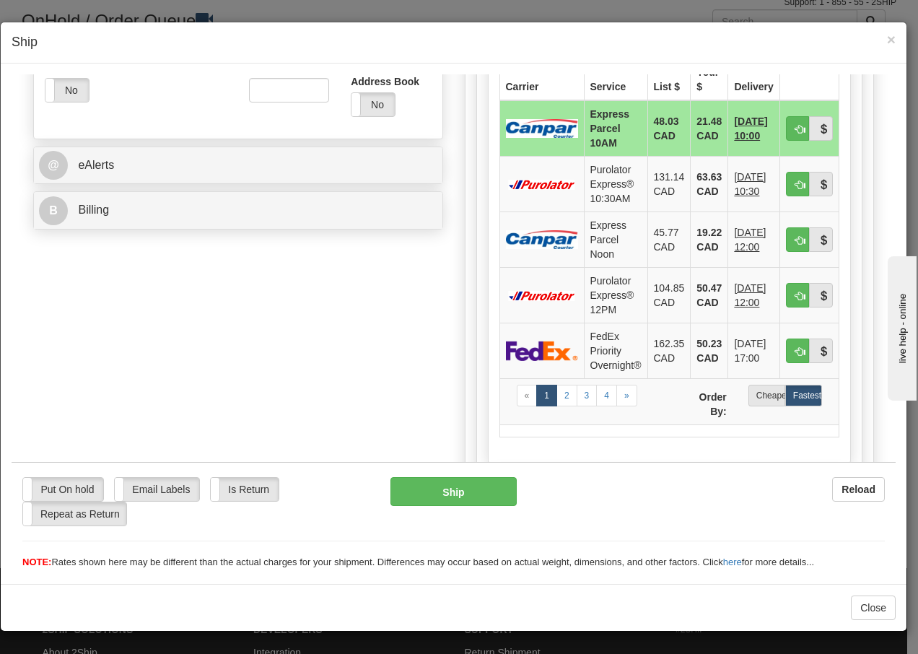
scroll to position [520, 0]
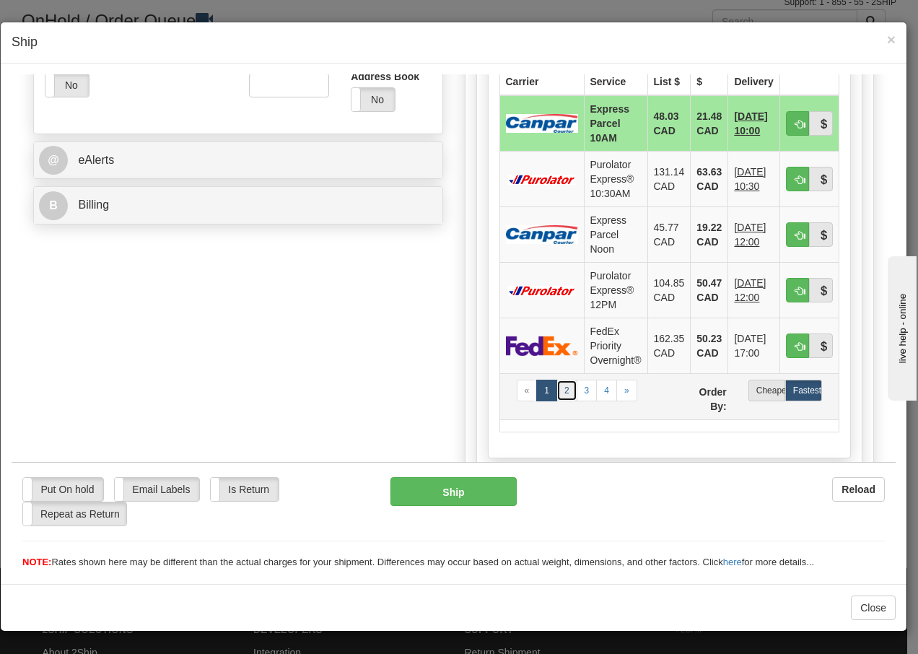
click at [562, 390] on link "2" at bounding box center [567, 390] width 21 height 22
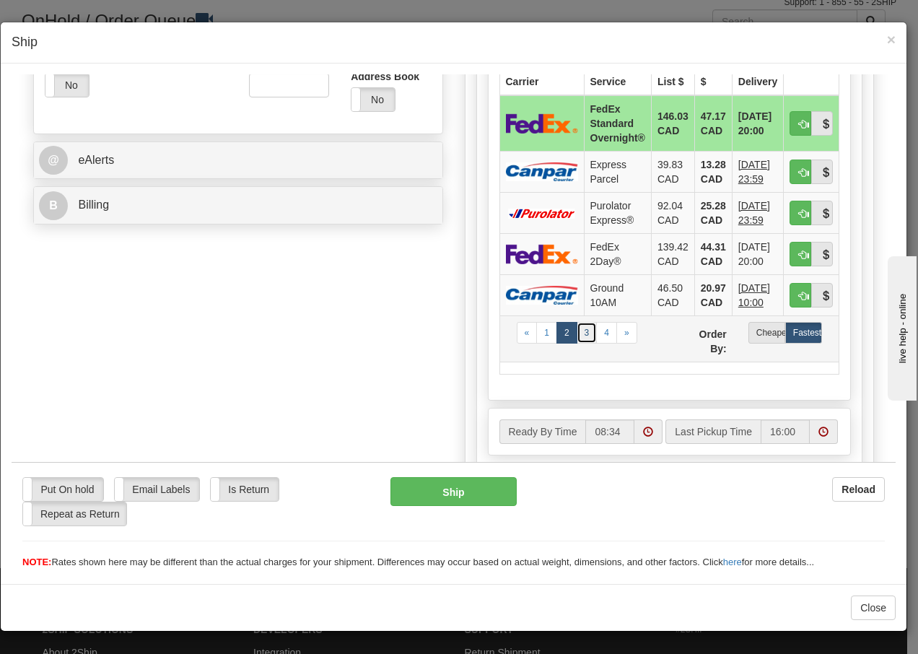
click at [580, 334] on link "3" at bounding box center [587, 332] width 21 height 22
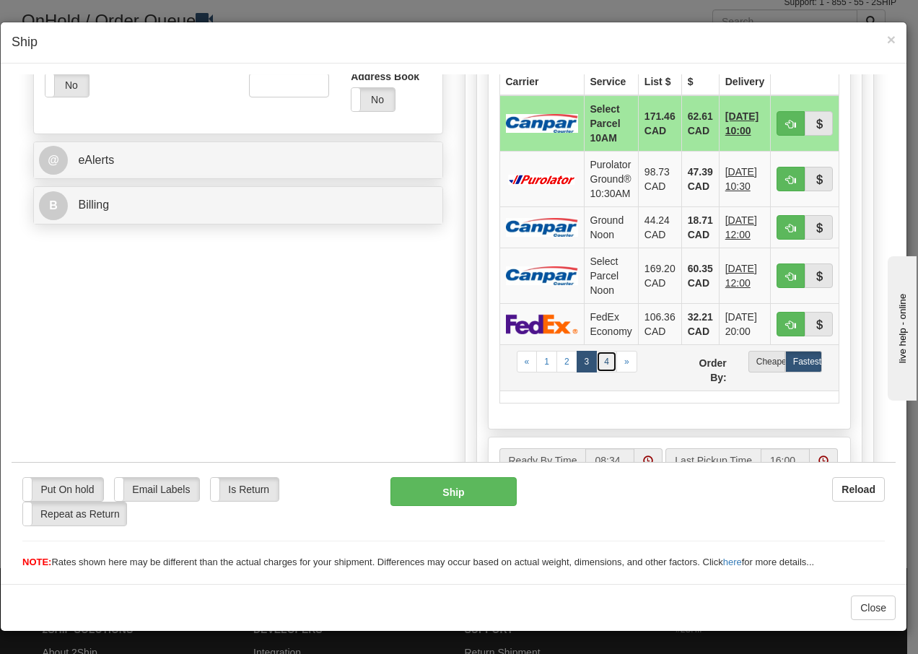
click at [600, 359] on link "4" at bounding box center [606, 361] width 21 height 22
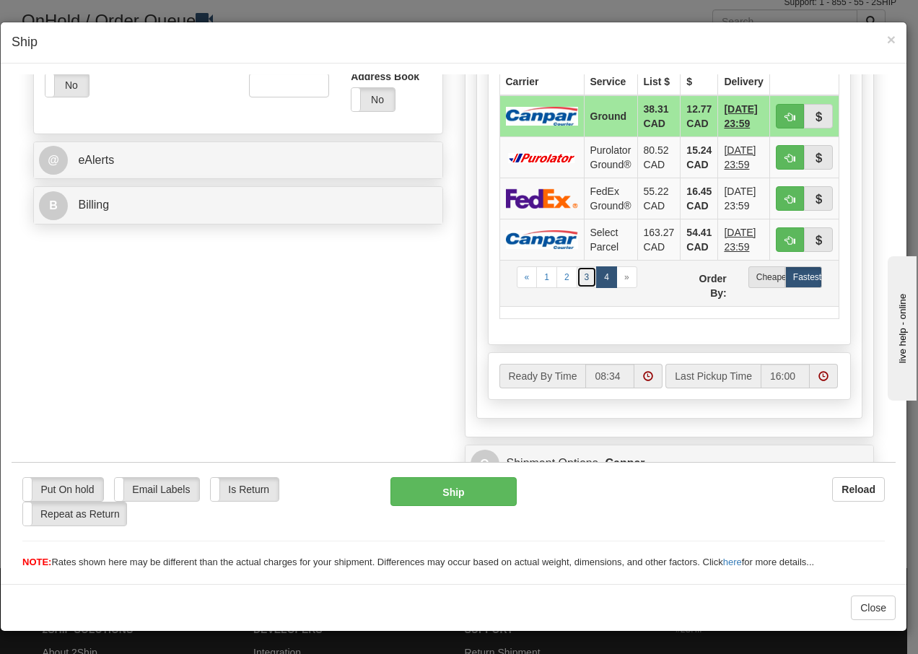
click at [581, 273] on link "3" at bounding box center [587, 277] width 21 height 22
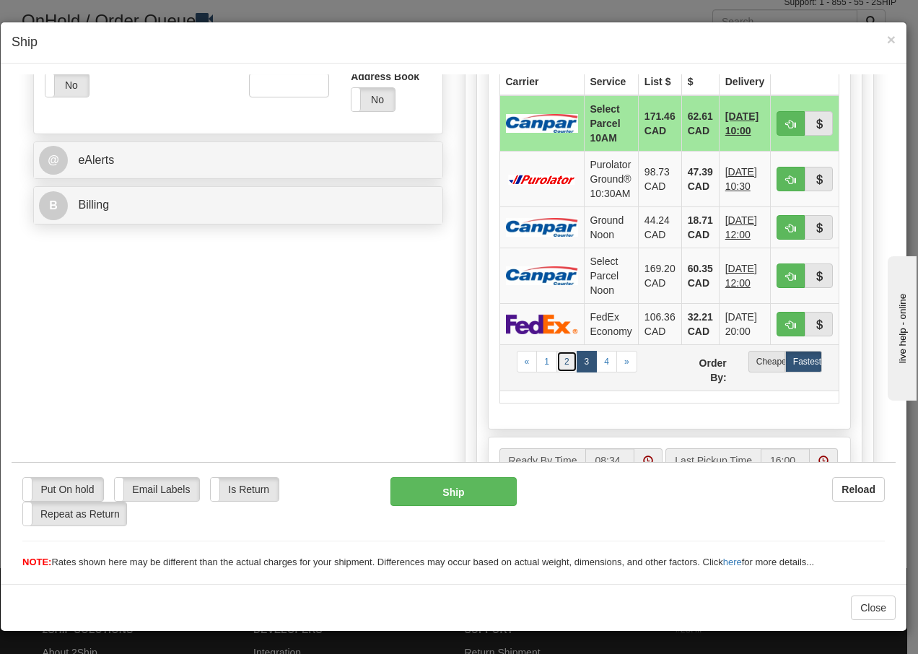
click at [560, 359] on link "2" at bounding box center [567, 361] width 21 height 22
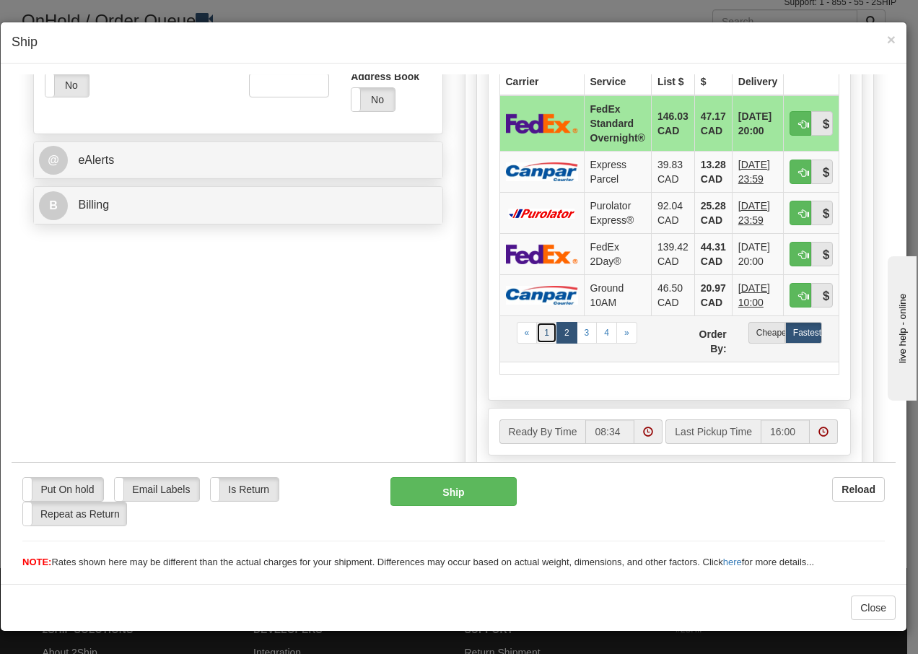
click at [544, 335] on link "1" at bounding box center [546, 332] width 21 height 22
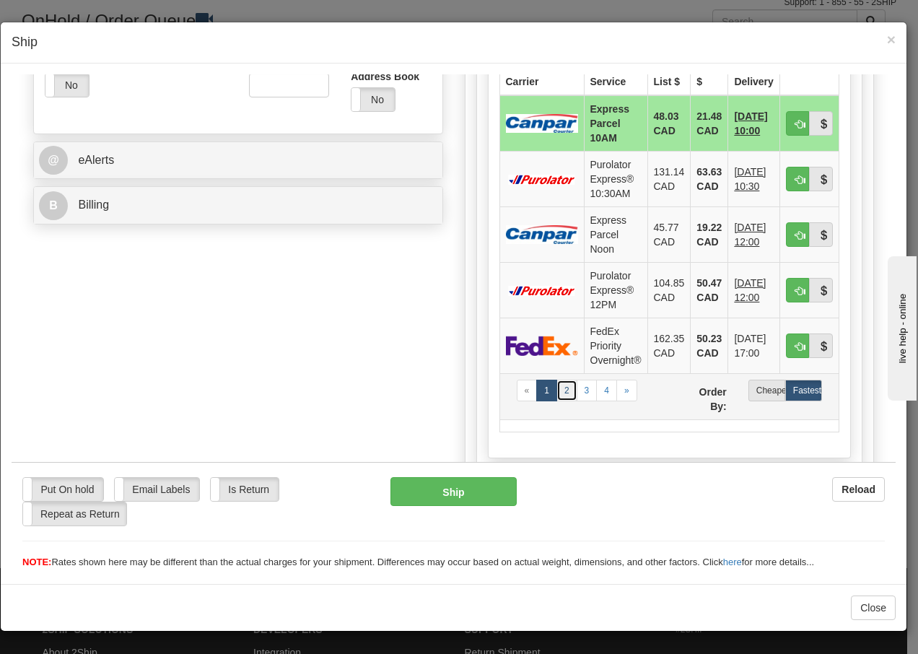
click at [563, 393] on link "2" at bounding box center [567, 390] width 21 height 22
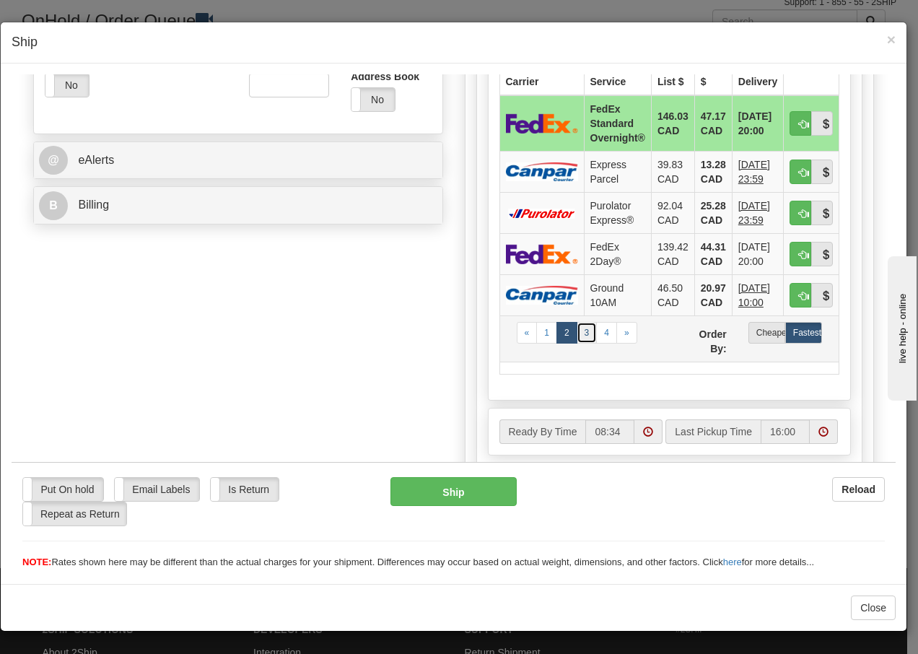
click at [583, 331] on link "3" at bounding box center [587, 332] width 21 height 22
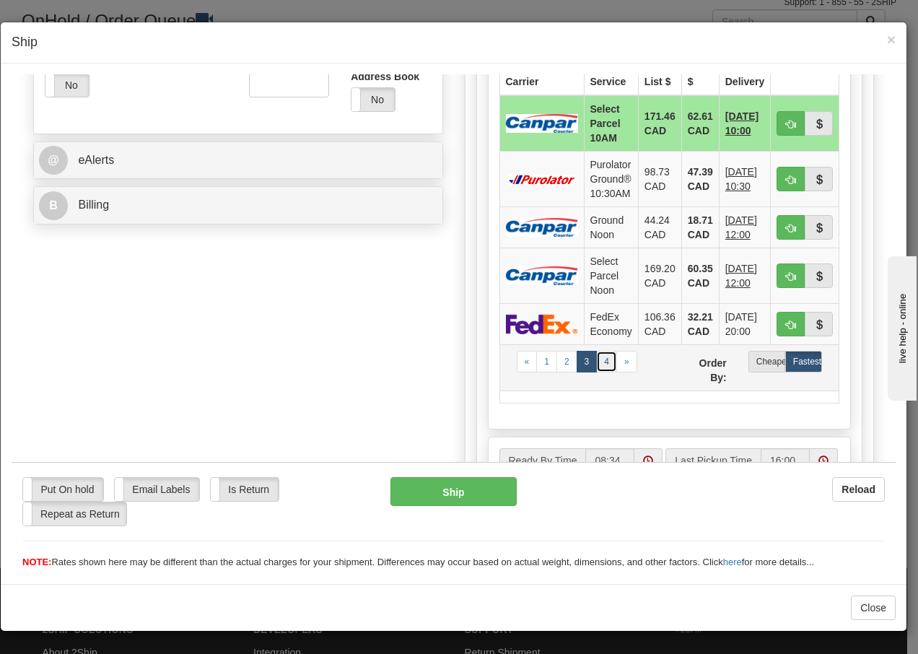
click at [601, 359] on link "4" at bounding box center [606, 361] width 21 height 22
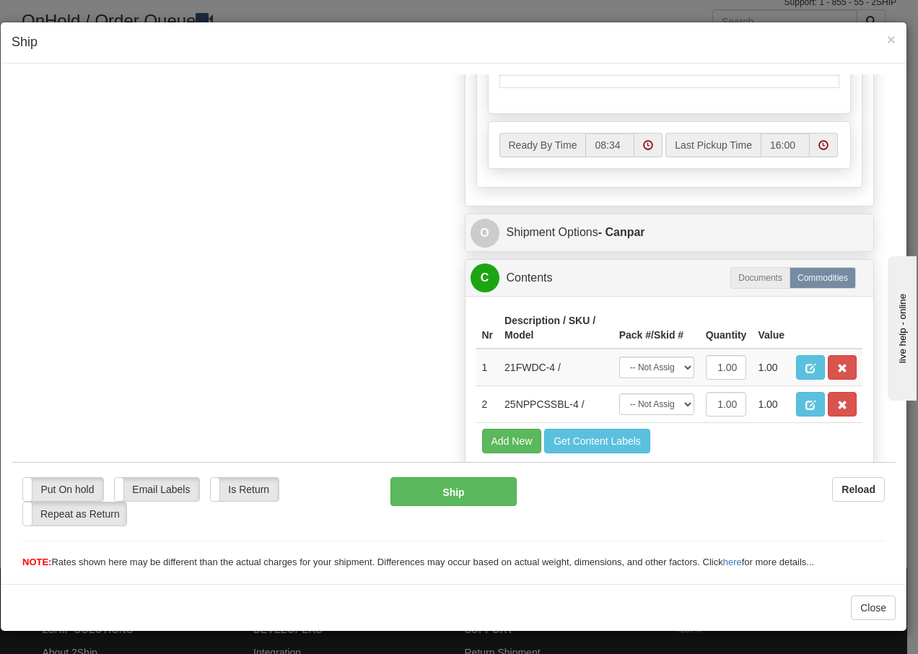
scroll to position [818, 0]
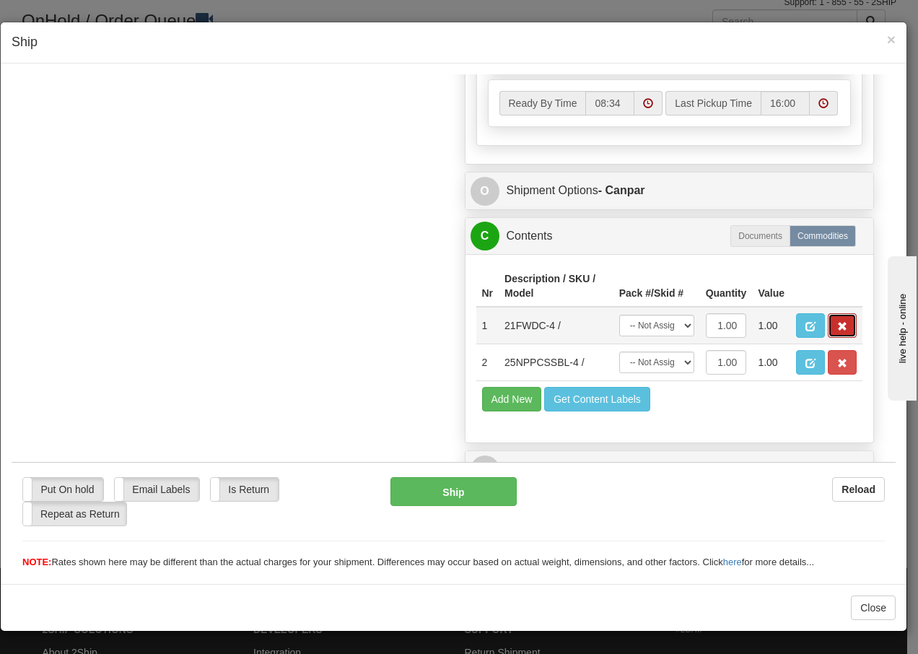
click at [837, 324] on span "button" at bounding box center [842, 325] width 10 height 9
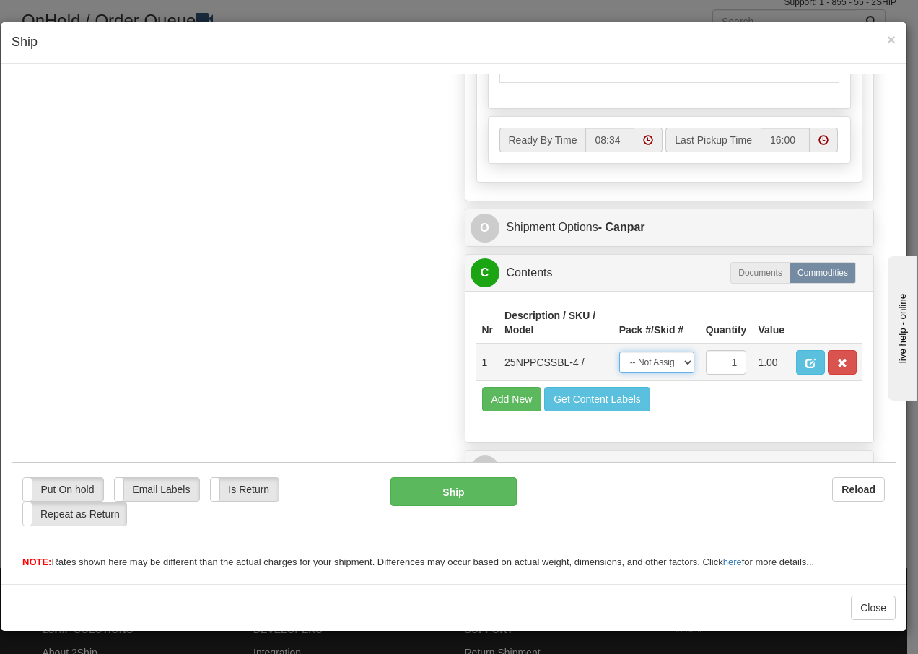
click at [679, 364] on select "-- Not Assigned -- Package 1" at bounding box center [656, 362] width 75 height 22
select select "0"
click at [619, 351] on select "-- Not Assigned -- Package 1" at bounding box center [656, 362] width 75 height 22
click at [440, 491] on button "Ship" at bounding box center [454, 490] width 126 height 29
type input "1"
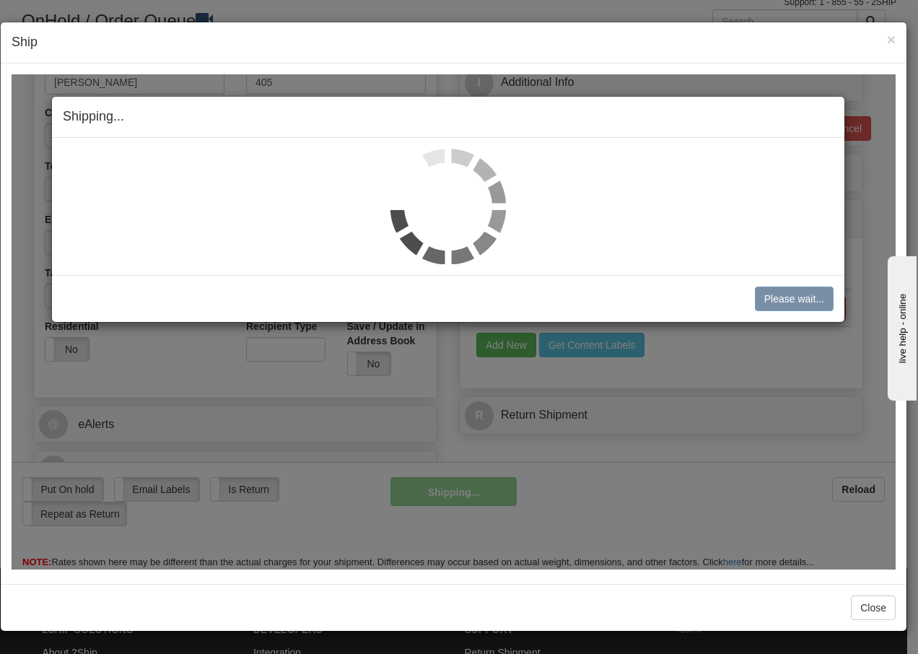
scroll to position [256, 0]
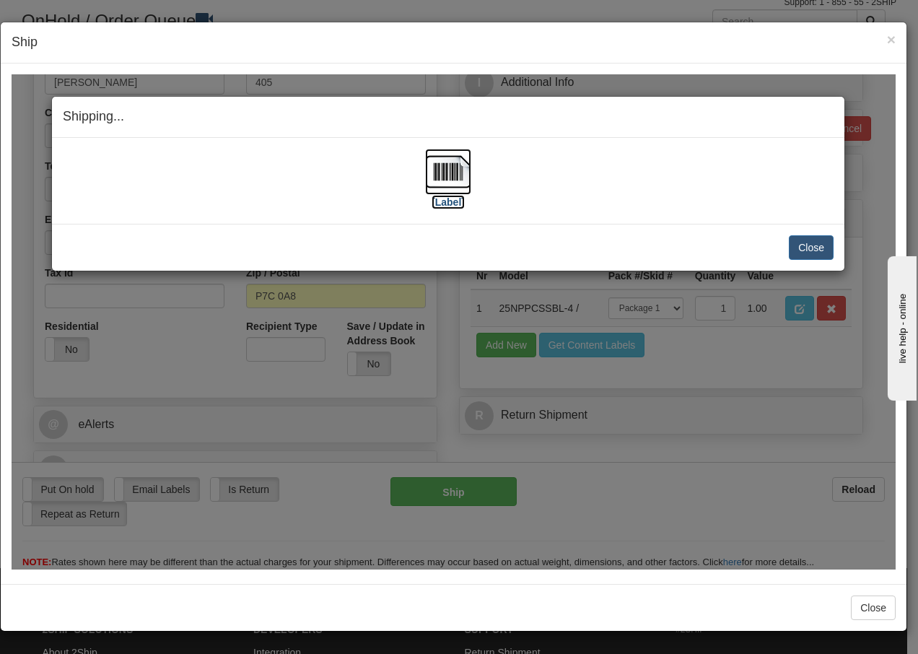
click at [460, 180] on img at bounding box center [448, 171] width 46 height 46
click at [813, 246] on button "Close" at bounding box center [811, 247] width 45 height 25
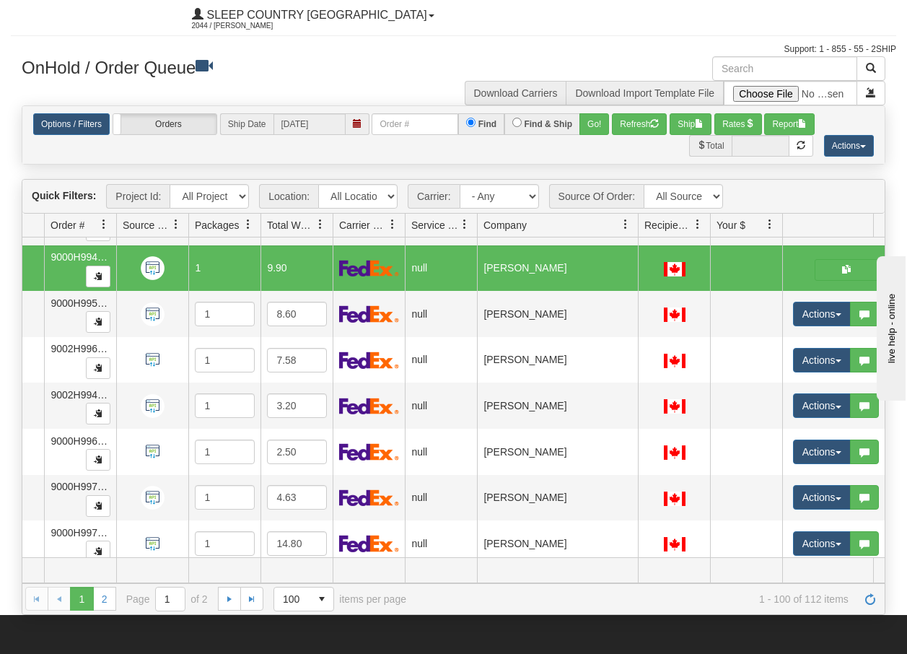
scroll to position [0, 0]
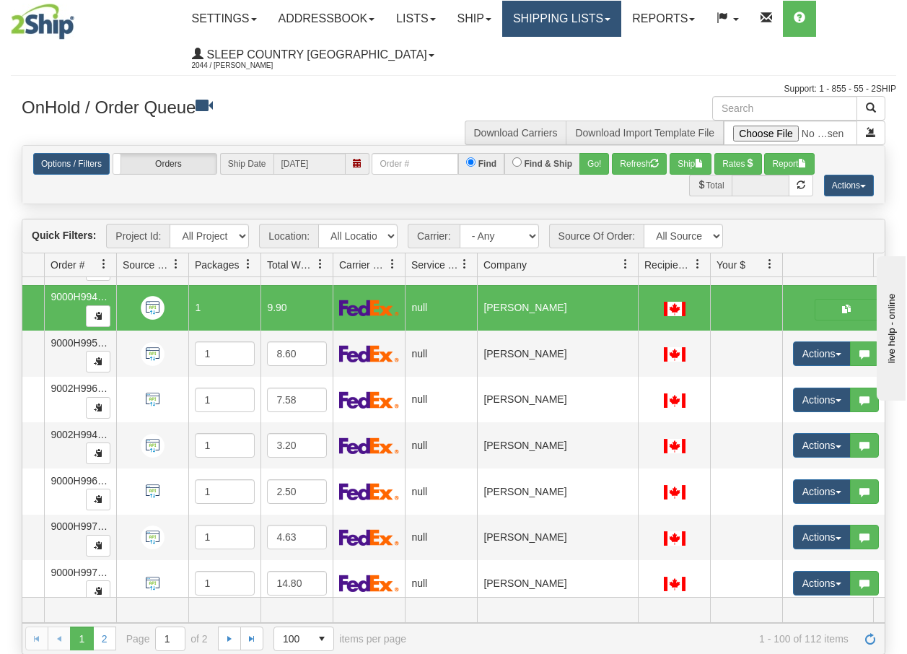
click at [586, 20] on link "Shipping lists" at bounding box center [561, 19] width 119 height 36
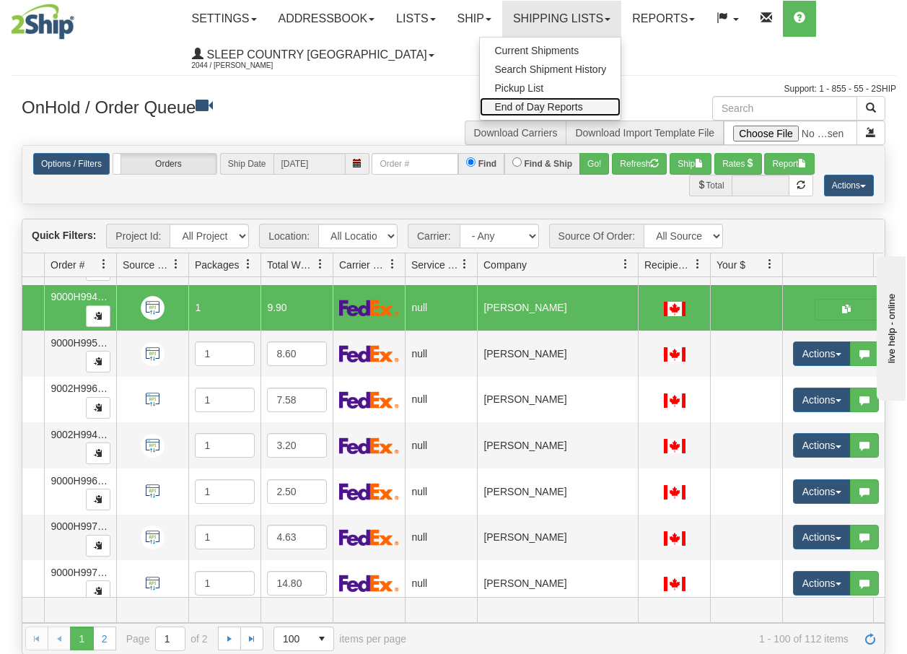
click at [549, 105] on span "End of Day Reports" at bounding box center [538, 107] width 88 height 12
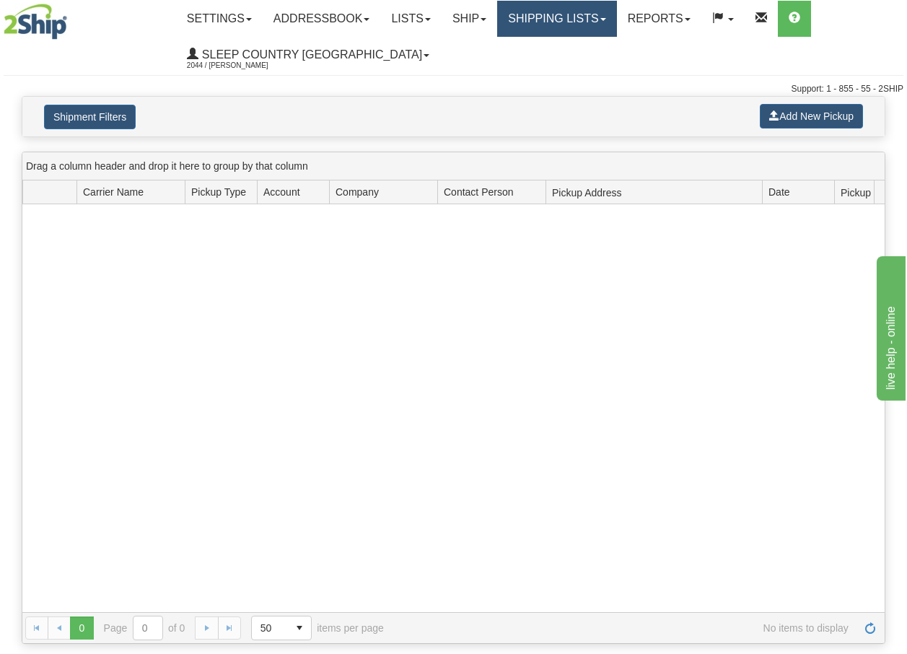
click at [593, 15] on link "Shipping lists" at bounding box center [556, 19] width 119 height 36
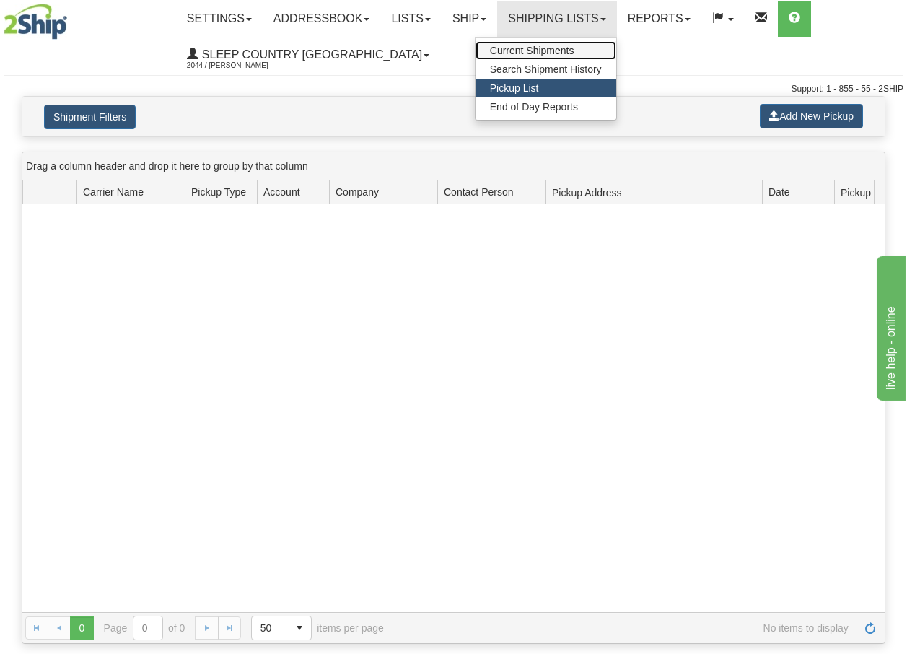
click at [558, 50] on span "Current Shipments" at bounding box center [532, 51] width 84 height 12
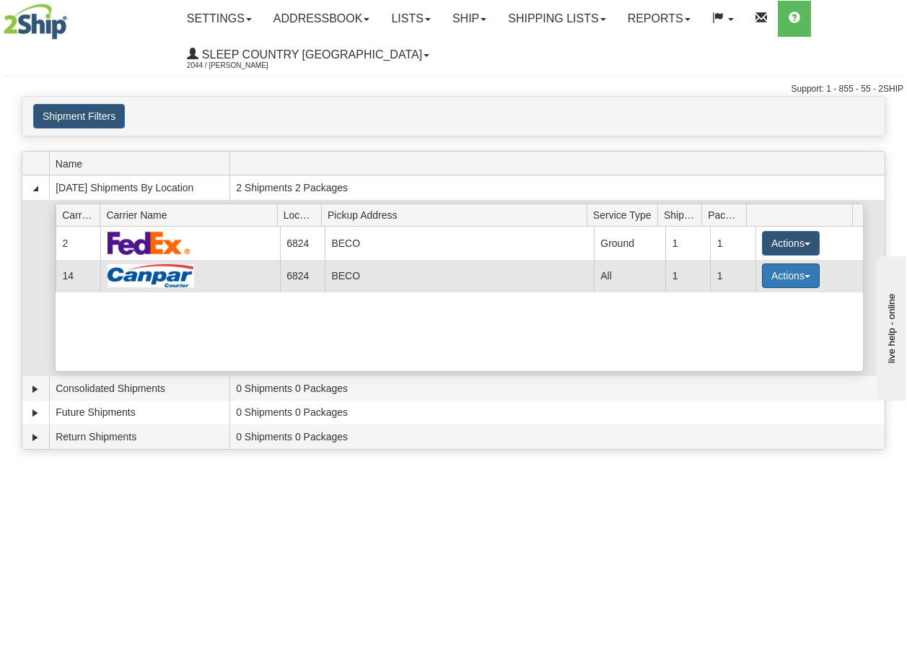
click at [800, 273] on button "Actions" at bounding box center [791, 275] width 58 height 25
click at [753, 343] on span "Pickup" at bounding box center [737, 340] width 38 height 10
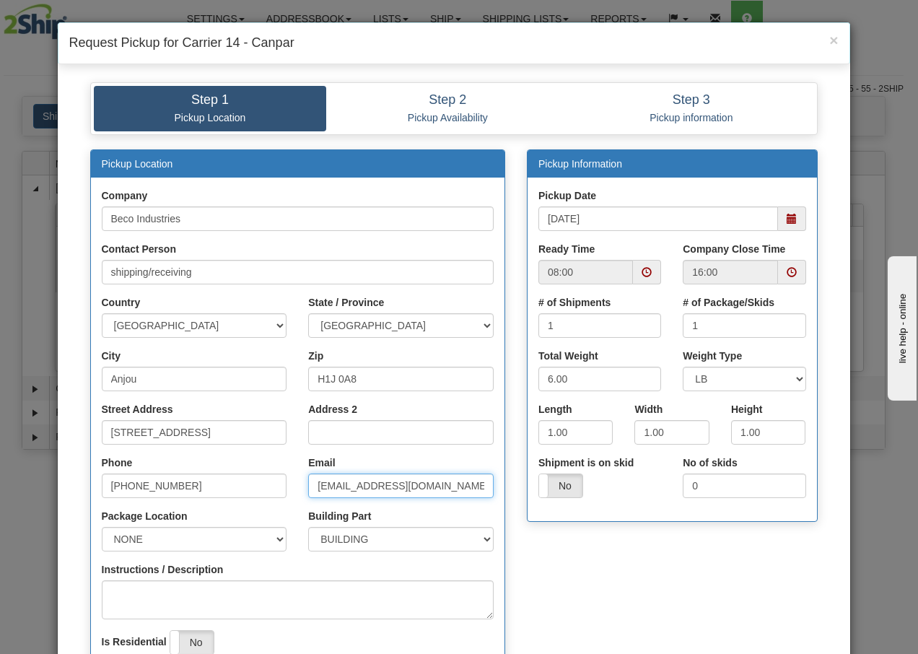
drag, startPoint x: 344, startPoint y: 485, endPoint x: 260, endPoint y: 489, distance: 83.8
click at [262, 493] on div "Phone [PHONE_NUMBER] Email [EMAIL_ADDRESS][DOMAIN_NAME]" at bounding box center [298, 481] width 414 height 53
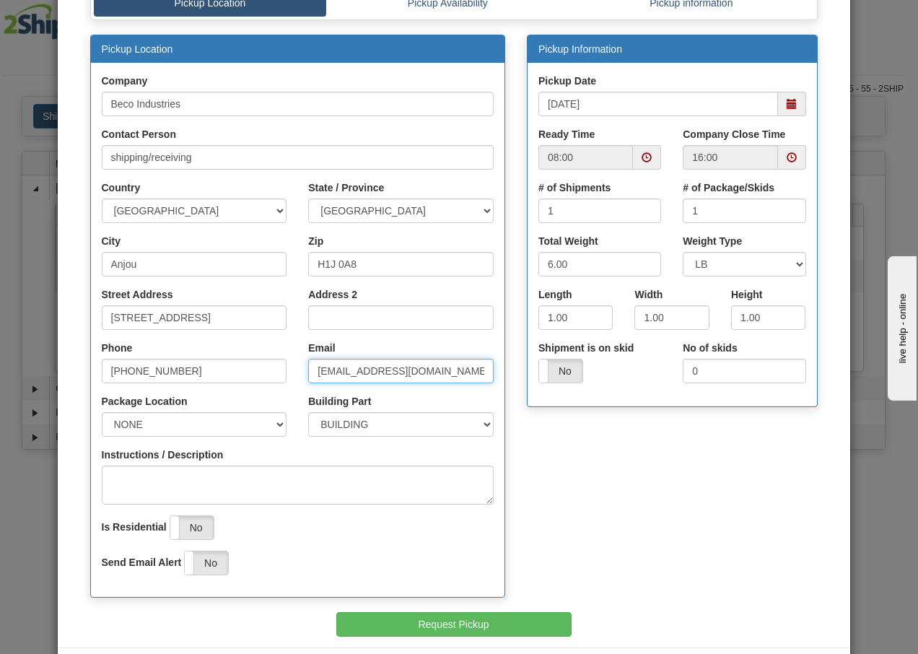
scroll to position [33, 0]
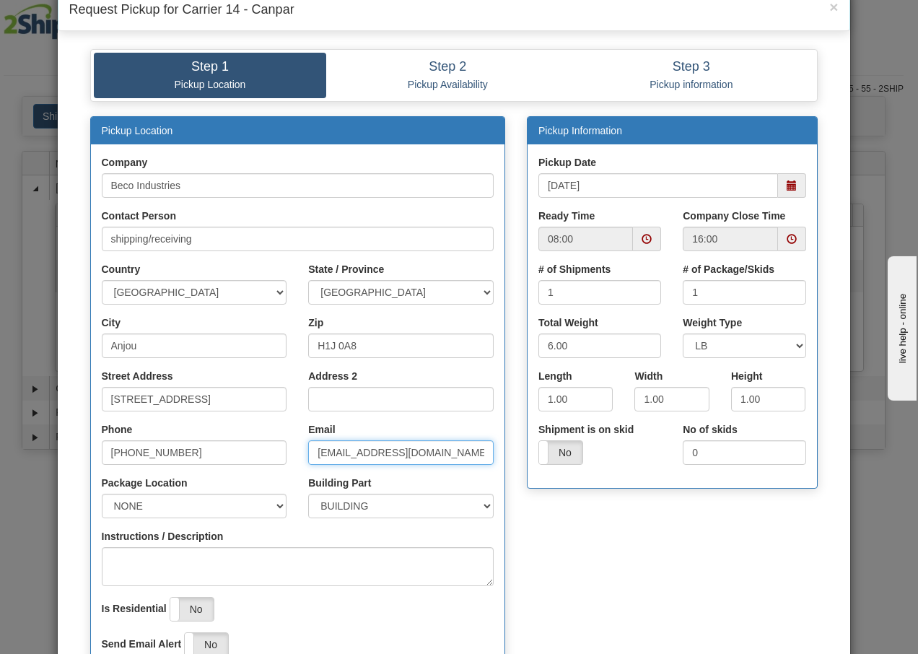
type input "[EMAIL_ADDRESS][DOMAIN_NAME]"
click at [225, 450] on input "[PHONE_NUMBER]" at bounding box center [195, 452] width 186 height 25
click at [642, 243] on span at bounding box center [647, 239] width 10 height 10
type input "[PHONE_NUMBER]"
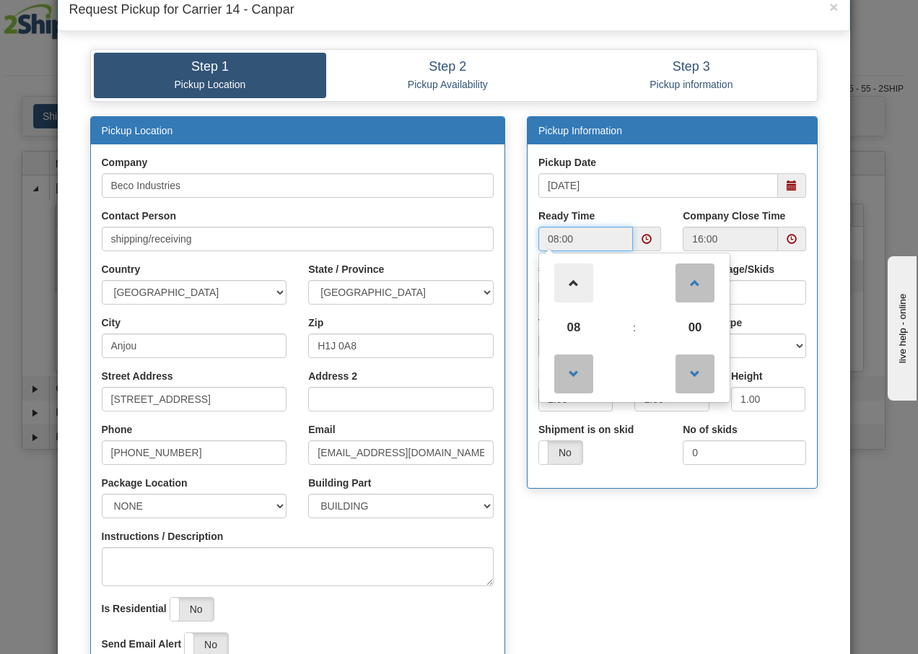
click at [572, 282] on span at bounding box center [573, 282] width 39 height 39
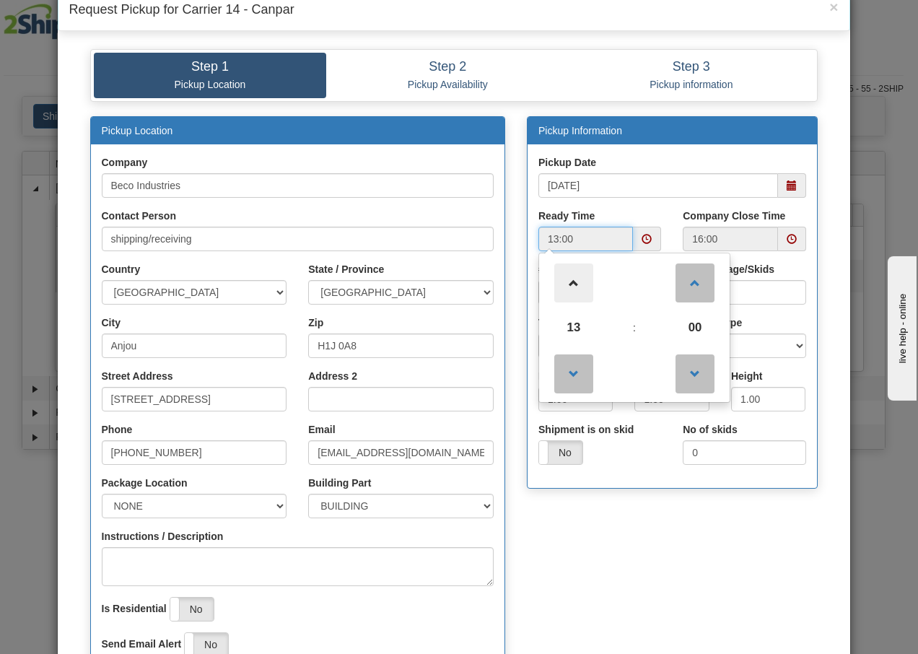
click at [572, 282] on span at bounding box center [573, 282] width 39 height 39
click at [564, 380] on span at bounding box center [573, 373] width 39 height 39
type input "14:00"
click at [762, 243] on input "16:00" at bounding box center [730, 239] width 95 height 25
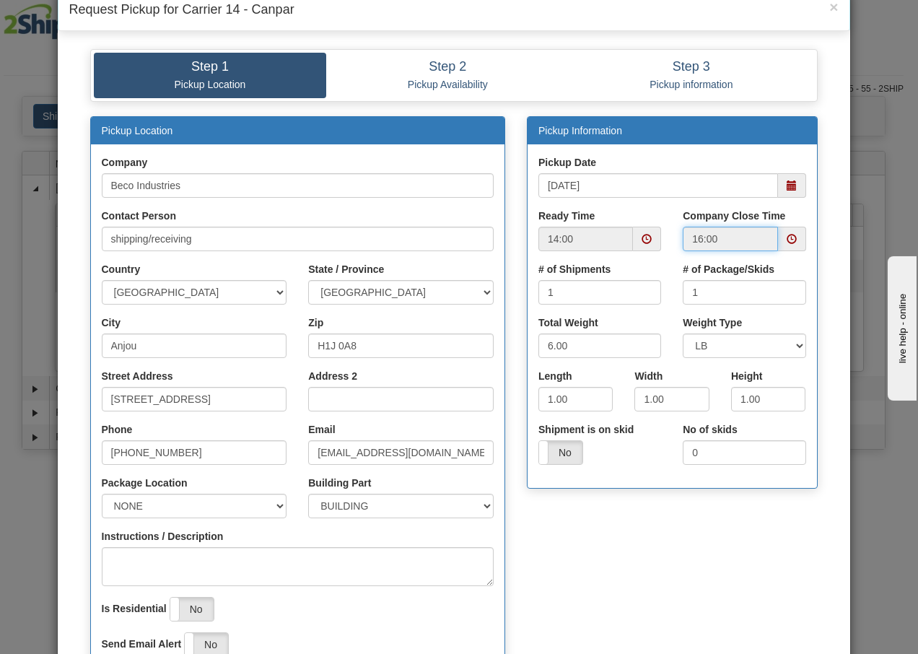
click at [759, 242] on input "16:00" at bounding box center [730, 239] width 95 height 25
click at [787, 237] on span at bounding box center [792, 239] width 10 height 10
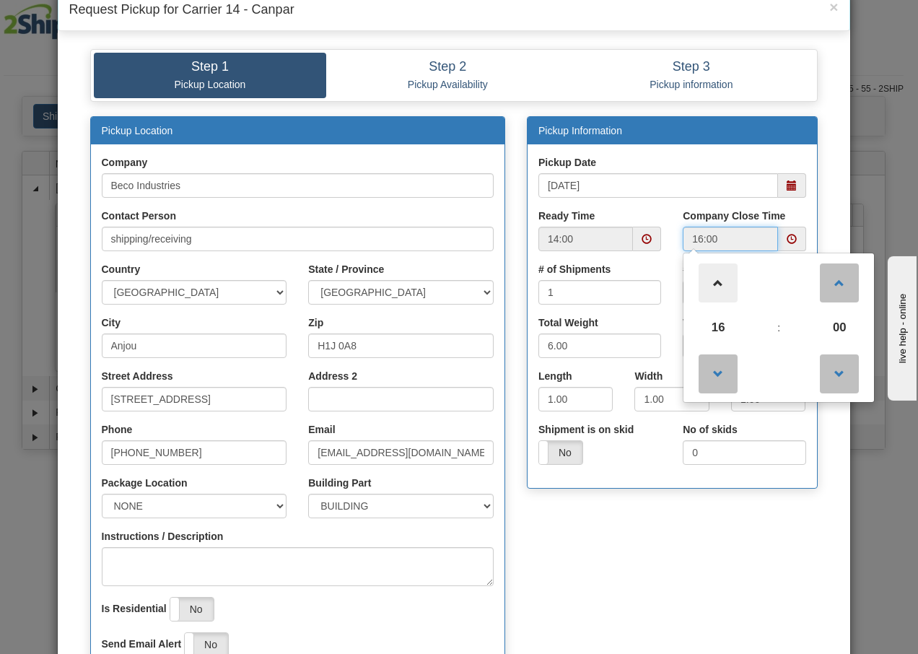
click at [717, 284] on span at bounding box center [718, 282] width 39 height 39
type input "17:00"
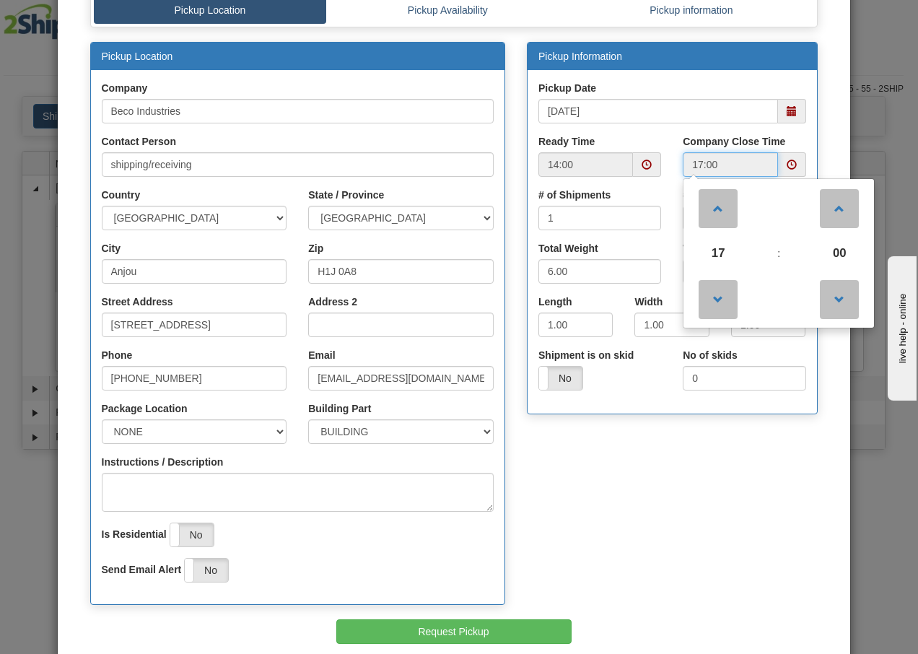
scroll to position [178, 0]
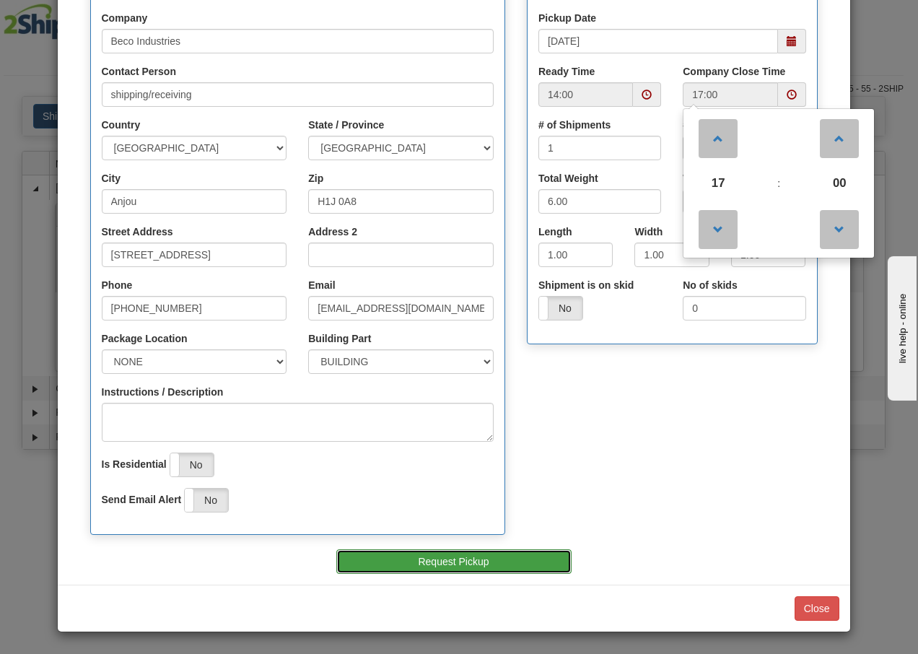
click at [435, 566] on button "Request Pickup" at bounding box center [453, 561] width 235 height 25
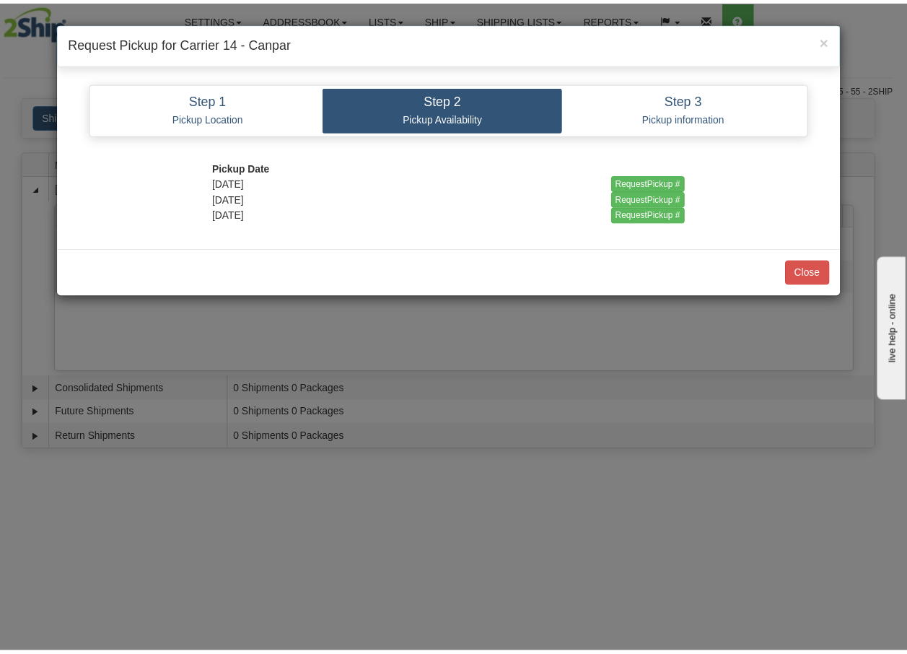
scroll to position [0, 0]
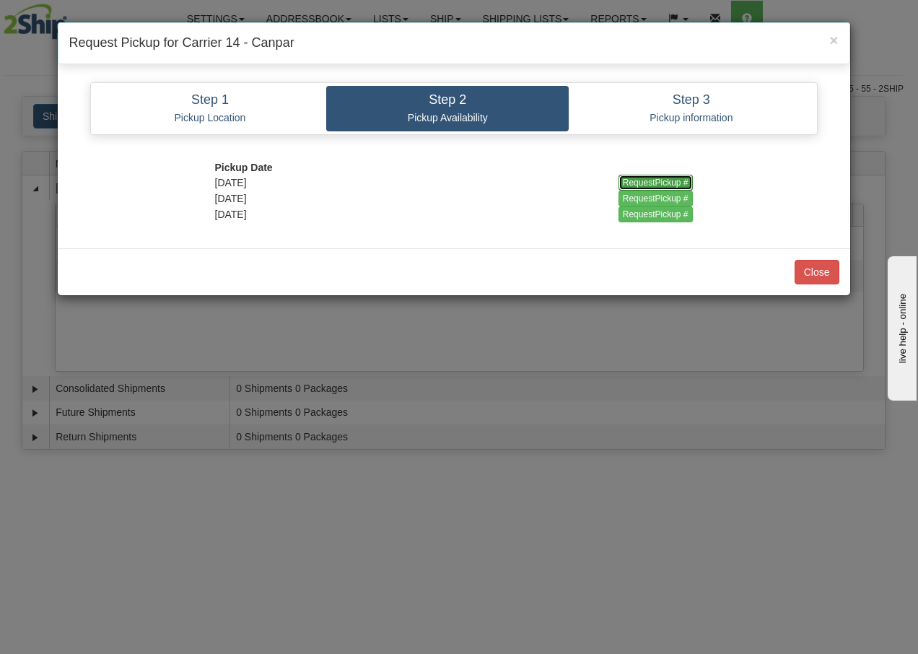
click at [658, 182] on input "RequestPickup #" at bounding box center [656, 183] width 74 height 16
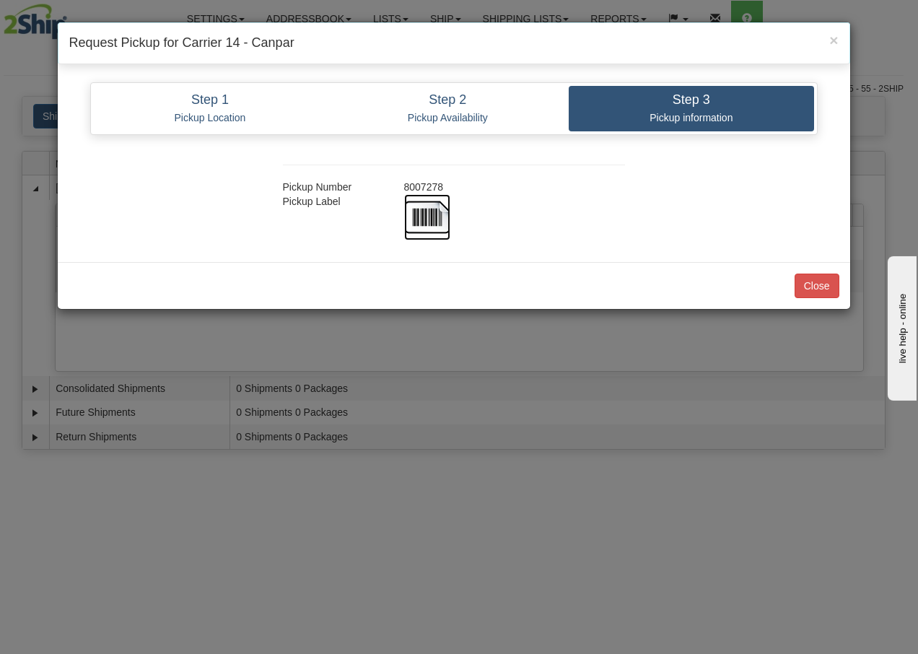
click at [425, 221] on img at bounding box center [427, 217] width 46 height 46
click at [814, 287] on button "Close" at bounding box center [817, 286] width 45 height 25
